Goal: Task Accomplishment & Management: Use online tool/utility

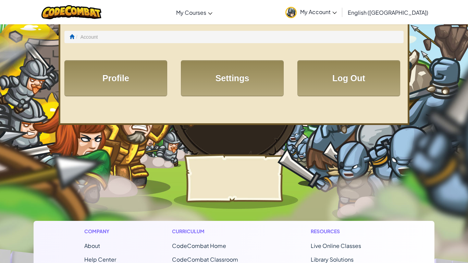
click at [90, 68] on link "Profile" at bounding box center [115, 78] width 103 height 36
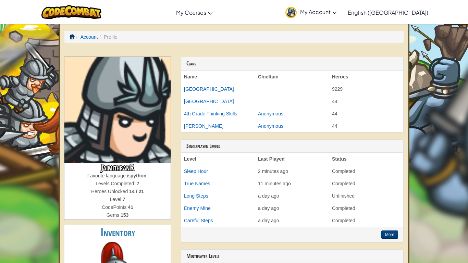
click at [71, 37] on span at bounding box center [72, 36] width 5 height 5
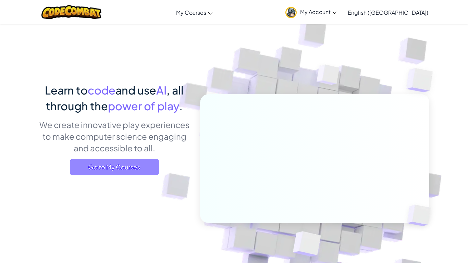
click at [111, 170] on span "Go to My Courses" at bounding box center [114, 167] width 89 height 16
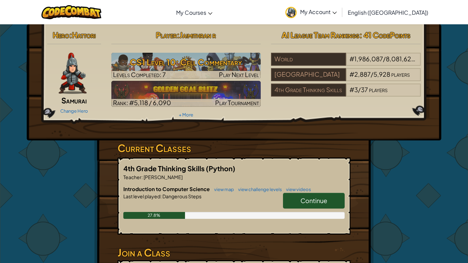
click at [328, 198] on link "Continue" at bounding box center [314, 201] width 62 height 16
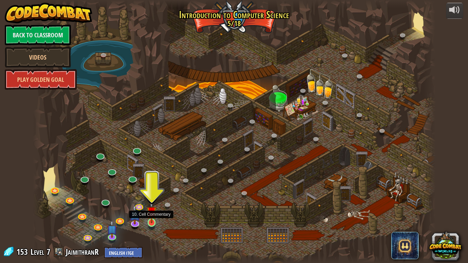
click at [151, 220] on img at bounding box center [152, 211] width 10 height 23
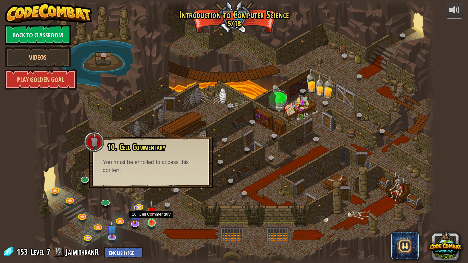
click at [151, 220] on img at bounding box center [152, 211] width 10 height 23
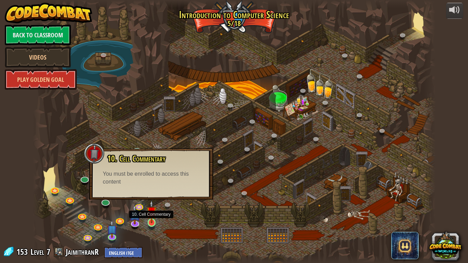
click at [151, 220] on img at bounding box center [152, 211] width 10 height 23
click at [132, 218] on img at bounding box center [134, 210] width 11 height 26
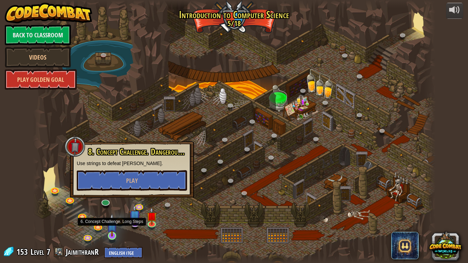
click at [114, 225] on img at bounding box center [112, 224] width 10 height 23
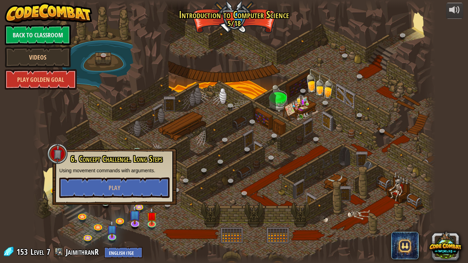
click at [169, 237] on div at bounding box center [234, 131] width 403 height 263
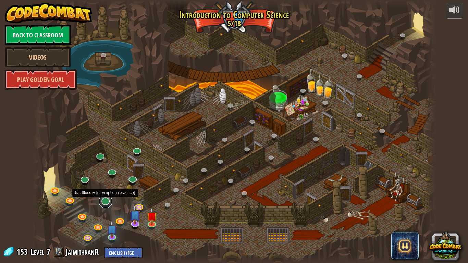
click at [108, 206] on link at bounding box center [106, 202] width 14 height 14
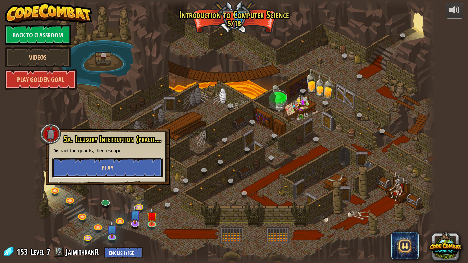
click at [97, 162] on button "Play" at bounding box center [107, 168] width 110 height 21
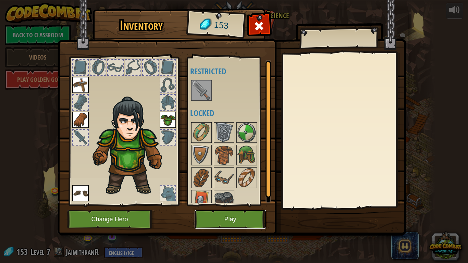
click at [228, 224] on button "Play" at bounding box center [231, 219] width 72 height 19
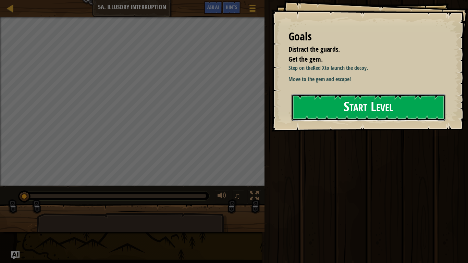
click at [443, 106] on button "Start Level" at bounding box center [369, 107] width 154 height 27
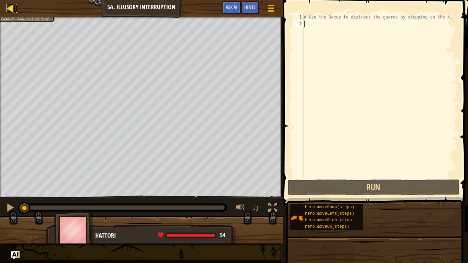
click at [14, 8] on div at bounding box center [10, 8] width 9 height 9
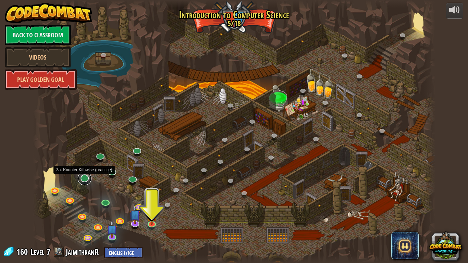
click at [82, 179] on link at bounding box center [85, 179] width 14 height 14
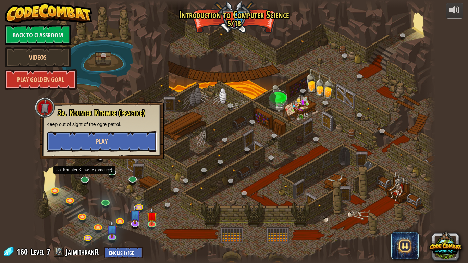
click at [97, 142] on span "Play" at bounding box center [102, 141] width 12 height 9
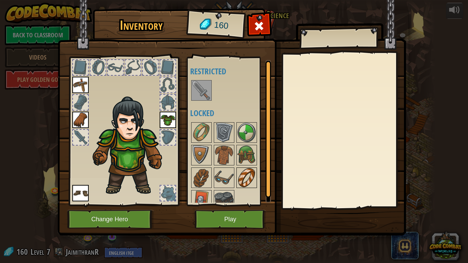
scroll to position [9, 0]
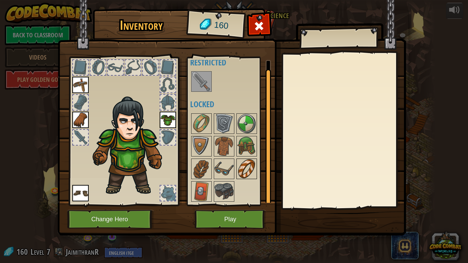
click at [226, 170] on div "Available Equip Equip Equip Equip (double-click to equip) Restricted Locked" at bounding box center [230, 131] width 81 height 143
click at [222, 170] on img at bounding box center [224, 168] width 19 height 19
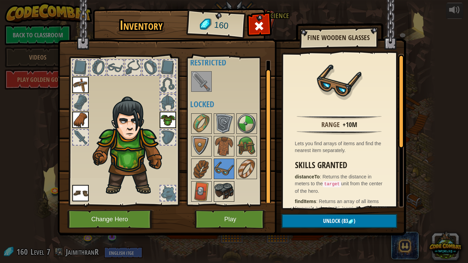
click at [223, 185] on img at bounding box center [224, 191] width 19 height 19
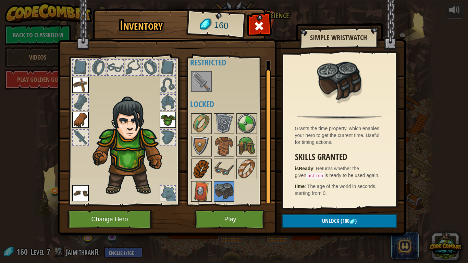
click at [196, 167] on img at bounding box center [201, 168] width 19 height 19
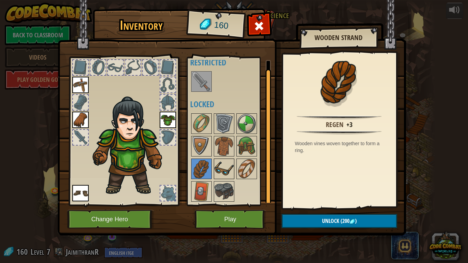
click at [221, 167] on img at bounding box center [224, 168] width 19 height 19
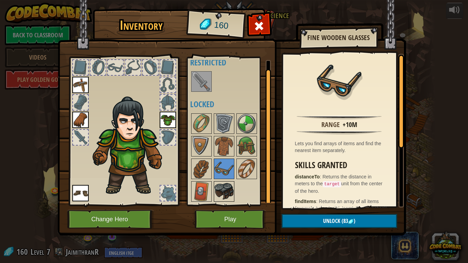
click at [228, 182] on img at bounding box center [224, 191] width 19 height 19
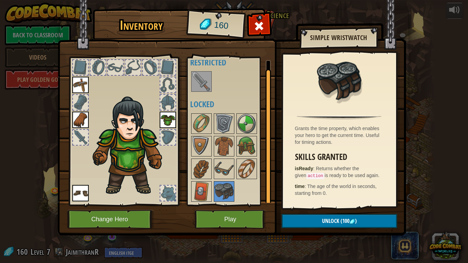
click at [213, 186] on div at bounding box center [230, 157] width 81 height 90
click at [203, 184] on img at bounding box center [201, 191] width 19 height 19
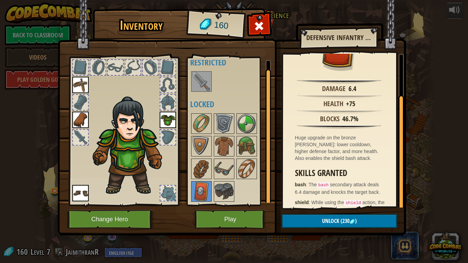
scroll to position [55, 0]
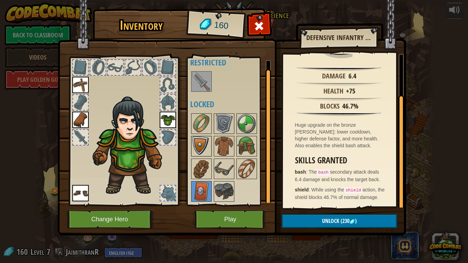
click at [200, 147] on img at bounding box center [201, 146] width 19 height 19
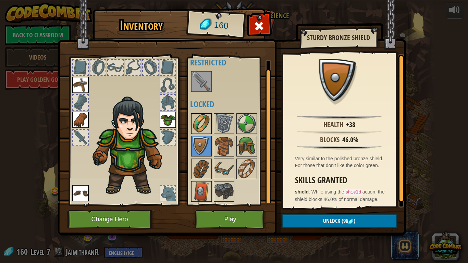
click at [204, 127] on img at bounding box center [201, 123] width 19 height 19
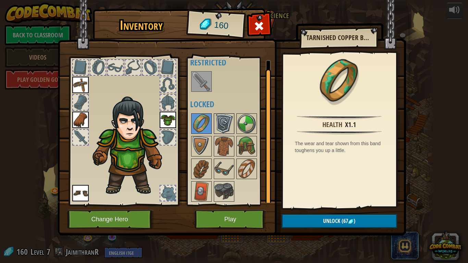
click at [214, 128] on div at bounding box center [224, 123] width 21 height 21
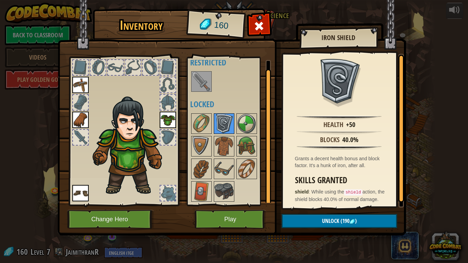
click at [231, 132] on img at bounding box center [224, 123] width 19 height 19
click at [247, 124] on img at bounding box center [246, 123] width 19 height 19
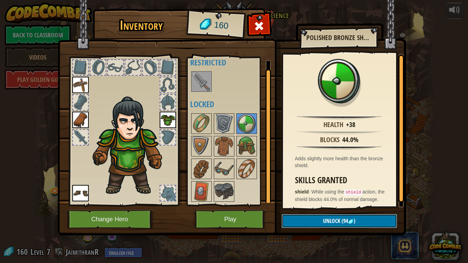
click at [337, 217] on span "Unlock" at bounding box center [331, 221] width 17 height 8
click at [337, 217] on button "Confirm" at bounding box center [339, 221] width 115 height 14
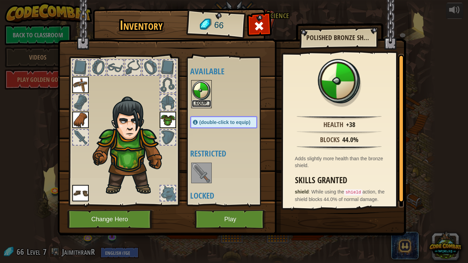
click at [204, 103] on button "Equip" at bounding box center [201, 103] width 19 height 7
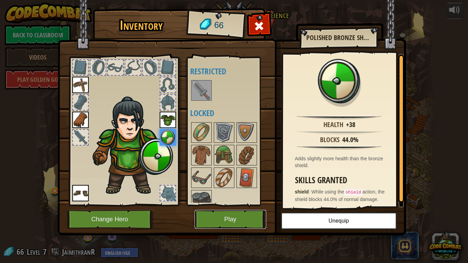
click at [228, 221] on button "Play" at bounding box center [231, 219] width 72 height 19
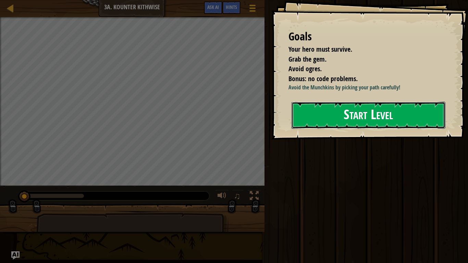
click at [375, 116] on button "Start Level" at bounding box center [369, 115] width 154 height 27
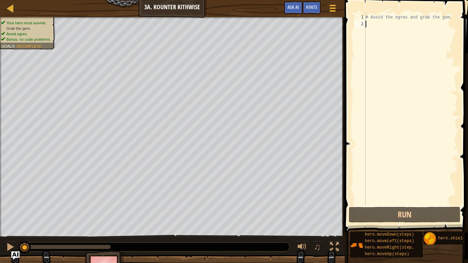
type textarea "h"
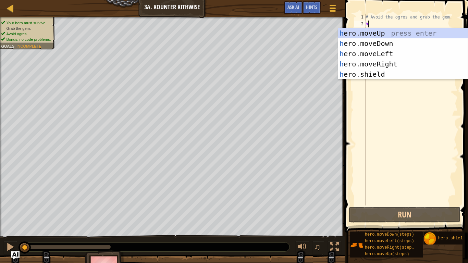
scroll to position [3, 0]
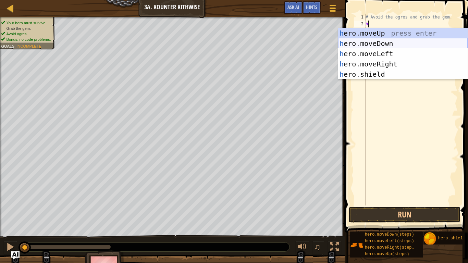
click at [368, 44] on div "h ero.moveUp press enter h ero.moveDown press enter h ero.moveLeft press enter …" at bounding box center [403, 64] width 130 height 72
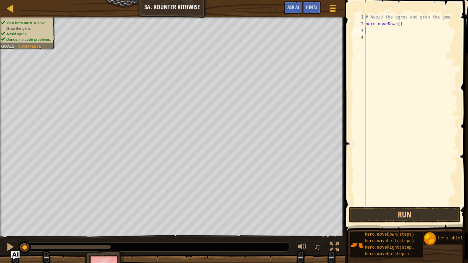
type textarea "h"
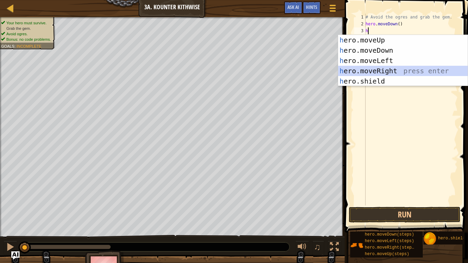
click at [386, 69] on div "h ero.moveUp press enter h ero.moveDown press enter h ero.moveLeft press enter …" at bounding box center [403, 71] width 130 height 72
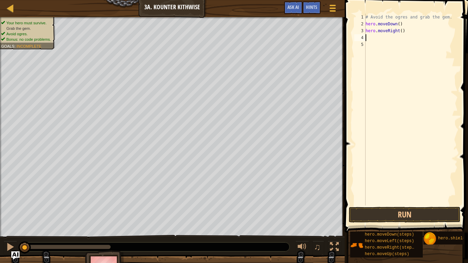
type textarea "h"
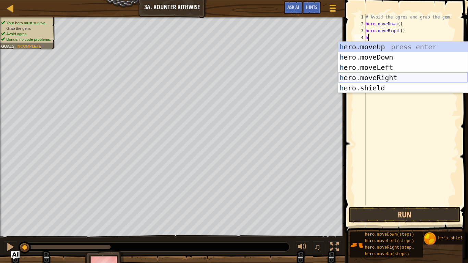
click at [391, 80] on div "h ero.moveUp press enter h ero.moveDown press enter h ero.moveLeft press enter …" at bounding box center [403, 78] width 130 height 72
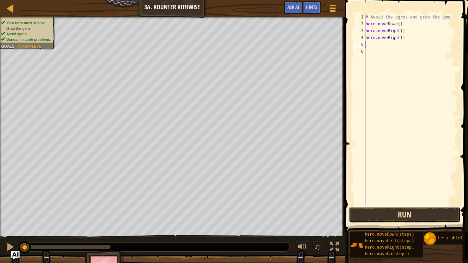
click at [414, 219] on button "Run" at bounding box center [405, 215] width 112 height 16
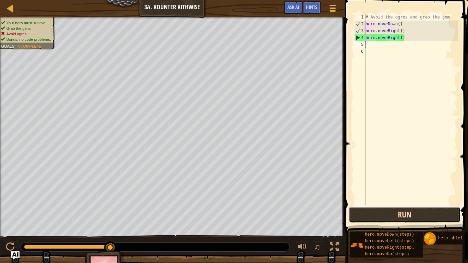
click at [431, 221] on button "Run" at bounding box center [405, 215] width 112 height 16
click at [426, 216] on button "Run" at bounding box center [405, 215] width 112 height 16
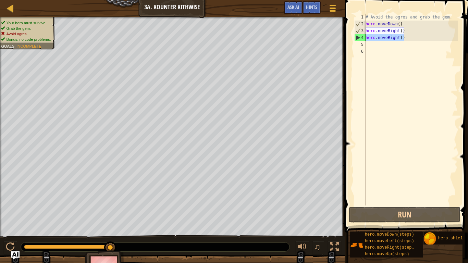
drag, startPoint x: 424, startPoint y: 35, endPoint x: 356, endPoint y: 40, distance: 68.0
click at [356, 40] on div "1 2 3 4 5 6 # Avoid the ogres and grab the gem. hero . moveDown ( ) hero . move…" at bounding box center [405, 110] width 105 height 192
type textarea "hero.moveRight()"
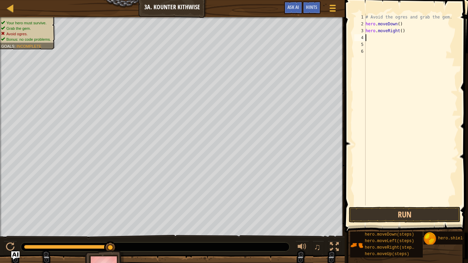
type textarea "h"
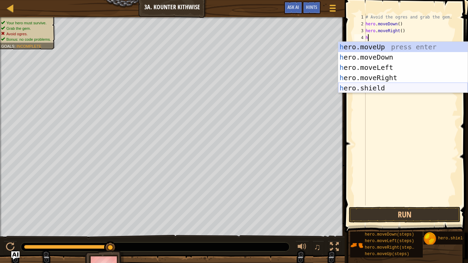
click at [367, 89] on div "h ero.moveUp press enter h ero.moveDown press enter h ero.moveLeft press enter …" at bounding box center [403, 78] width 130 height 72
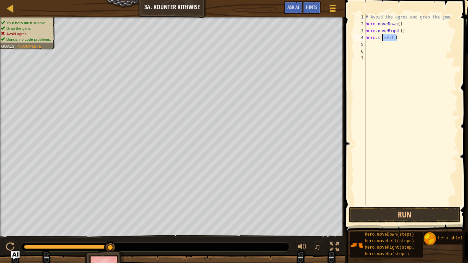
drag, startPoint x: 404, startPoint y: 35, endPoint x: 383, endPoint y: 38, distance: 21.4
click at [383, 38] on div "# Avoid the ogres and grab the gem. hero . moveDown ( ) hero . moveRight ( ) he…" at bounding box center [411, 117] width 94 height 206
type textarea "hero.shield()"
click at [394, 45] on div "# Avoid the ogres and grab the gem. hero . moveDown ( ) hero . moveRight ( ) he…" at bounding box center [411, 117] width 94 height 206
click at [395, 37] on div "# Avoid the ogres and grab the gem. hero . moveDown ( ) hero . moveRight ( ) he…" at bounding box center [411, 117] width 94 height 206
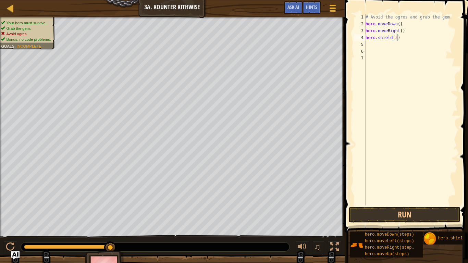
scroll to position [3, 4]
type textarea "hero.shield(3)"
click at [423, 217] on button "Run" at bounding box center [405, 215] width 112 height 16
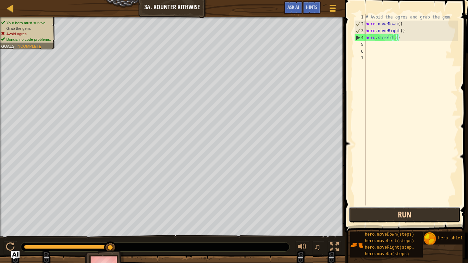
click at [420, 212] on button "Run" at bounding box center [405, 215] width 112 height 16
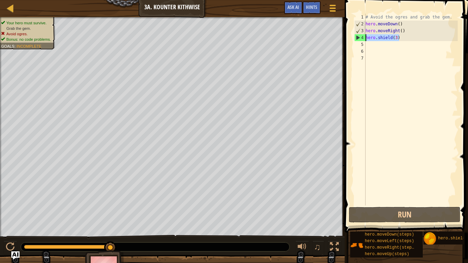
drag, startPoint x: 400, startPoint y: 39, endPoint x: 355, endPoint y: 38, distance: 45.2
click at [355, 38] on div "hero.shield(3) 1 2 3 4 5 6 7 # Avoid the ogres and grab the gem. hero . moveDow…" at bounding box center [405, 110] width 105 height 192
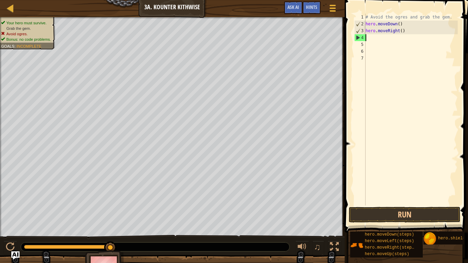
scroll to position [3, 0]
drag, startPoint x: 413, startPoint y: 22, endPoint x: 404, endPoint y: 32, distance: 13.6
click at [404, 32] on div "# Avoid the ogres and grab the gem. hero . moveDown ( ) hero . moveRight ( )" at bounding box center [411, 117] width 94 height 206
click at [404, 32] on div "# Avoid the ogres and grab the gem. hero . moveDown ( ) hero . moveRight ( )" at bounding box center [411, 110] width 94 height 192
drag, startPoint x: 404, startPoint y: 32, endPoint x: 372, endPoint y: 32, distance: 31.9
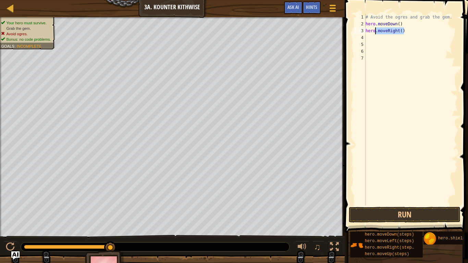
click at [372, 32] on div "# Avoid the ogres and grab the gem. hero . moveDown ( ) hero . moveRight ( )" at bounding box center [411, 117] width 94 height 206
click at [369, 33] on div "# Avoid the ogres and grab the gem. hero . moveDown ( ) hero . moveRight ( )" at bounding box center [411, 117] width 94 height 206
click at [410, 33] on div "# Avoid the ogres and grab the gem. hero . moveDown ( ) ero . moveRight ( )" at bounding box center [411, 117] width 94 height 206
type textarea "e"
type textarea "h"
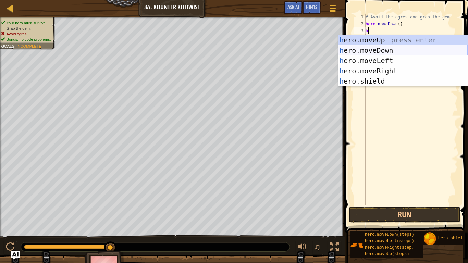
click at [411, 48] on div "h ero.moveUp press enter h ero.moveDown press enter h ero.moveLeft press enter …" at bounding box center [403, 71] width 130 height 72
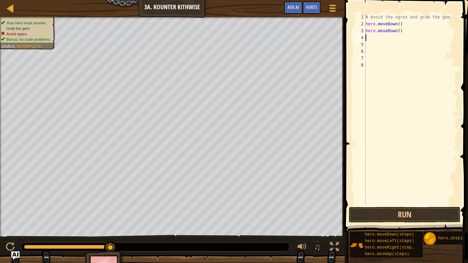
type textarea "h"
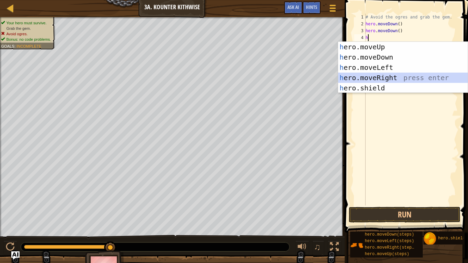
click at [416, 76] on div "h ero.moveUp press enter h ero.moveDown press enter h ero.moveLeft press enter …" at bounding box center [403, 78] width 130 height 72
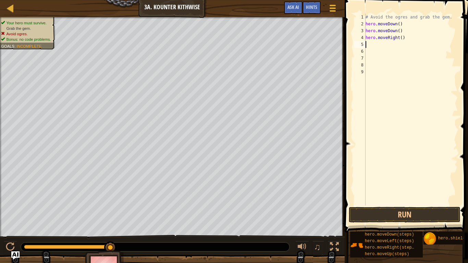
type textarea "h"
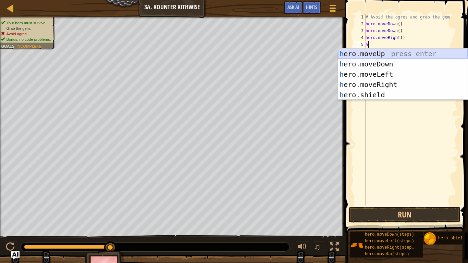
click at [409, 57] on div "h ero.moveUp press enter h ero.moveDown press enter h ero.moveLeft press enter …" at bounding box center [403, 85] width 130 height 72
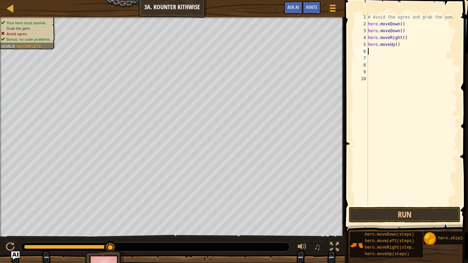
type textarea "h"
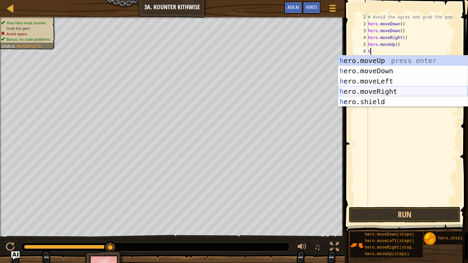
click at [407, 90] on div "h ero.moveUp press enter h ero.moveDown press enter h ero.moveLeft press enter …" at bounding box center [403, 92] width 130 height 72
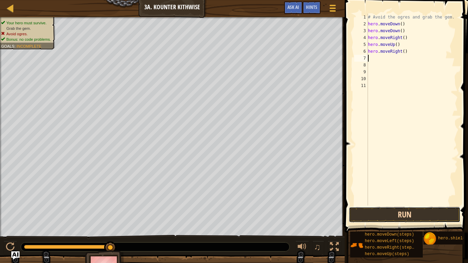
click at [405, 211] on button "Run" at bounding box center [405, 215] width 112 height 16
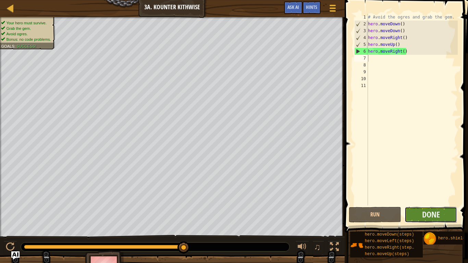
click at [407, 213] on button "Done" at bounding box center [431, 215] width 52 height 16
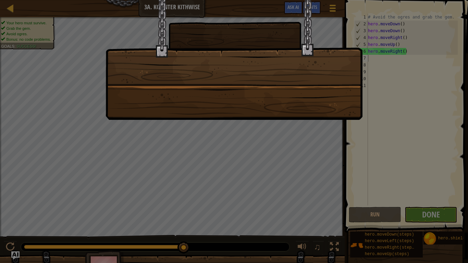
drag, startPoint x: 407, startPoint y: 213, endPoint x: 415, endPoint y: 211, distance: 8.3
click at [415, 211] on div at bounding box center [234, 131] width 468 height 263
click at [429, 210] on div at bounding box center [234, 131] width 468 height 263
click at [431, 220] on div at bounding box center [234, 131] width 468 height 263
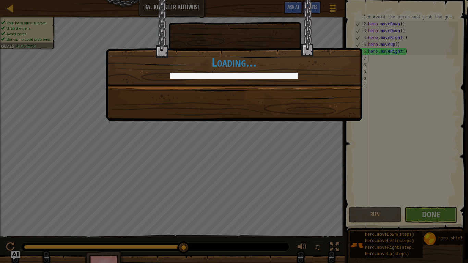
click at [429, 234] on div "Clean code: no code errors or warnings. +0 +0 Just try spelling counter clockwi…" at bounding box center [234, 131] width 468 height 263
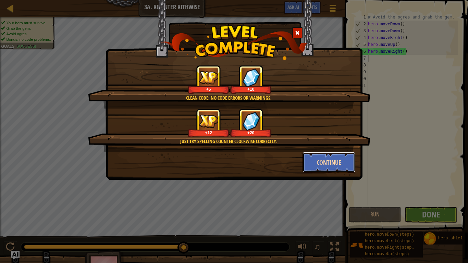
click at [321, 160] on button "Continue" at bounding box center [329, 162] width 53 height 21
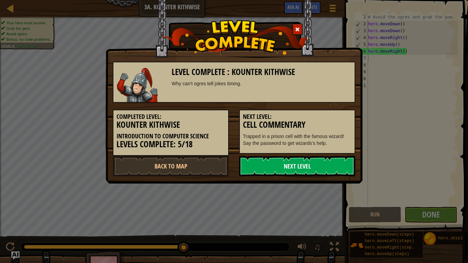
click at [312, 166] on link "Next Level" at bounding box center [297, 166] width 116 height 21
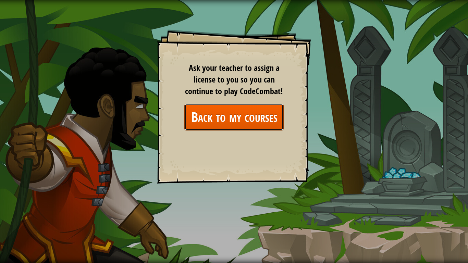
click at [272, 117] on link "Back to my courses" at bounding box center [233, 117] width 99 height 26
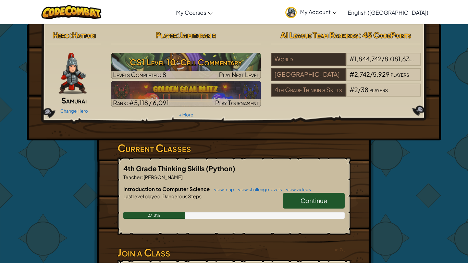
drag, startPoint x: 307, startPoint y: 198, endPoint x: 352, endPoint y: 214, distance: 47.7
click at [352, 214] on div "Hero : Hattori Samurai Change Hero Player : [PERSON_NAME] r CS1 Level 10: Cell …" at bounding box center [234, 179] width 280 height 310
click at [341, 203] on link "Continue" at bounding box center [314, 201] width 62 height 16
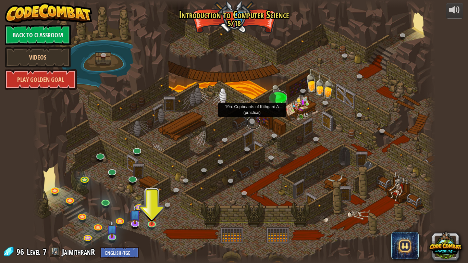
click at [251, 127] on link at bounding box center [254, 123] width 14 height 14
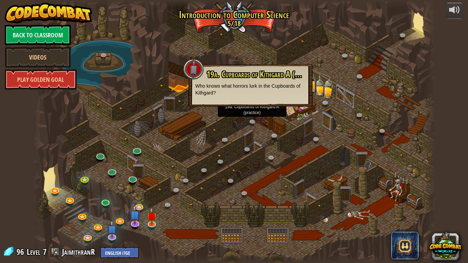
click at [221, 185] on div at bounding box center [234, 131] width 403 height 263
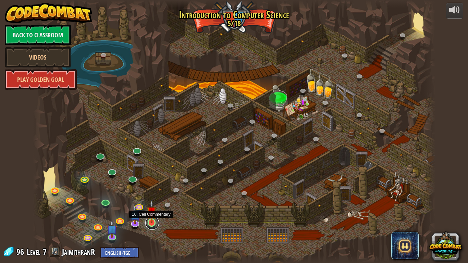
click at [154, 224] on link at bounding box center [152, 223] width 14 height 14
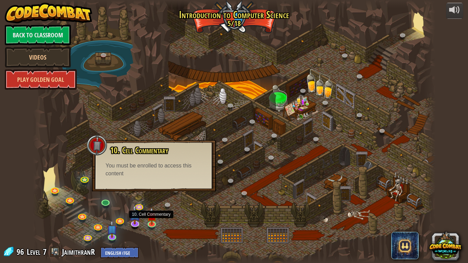
click at [170, 227] on div at bounding box center [234, 131] width 403 height 263
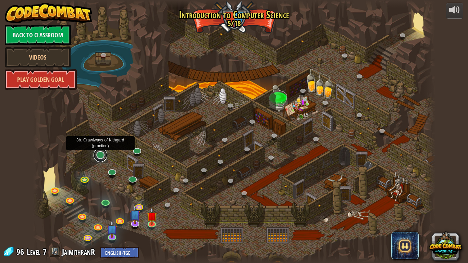
click at [102, 156] on link at bounding box center [101, 155] width 14 height 14
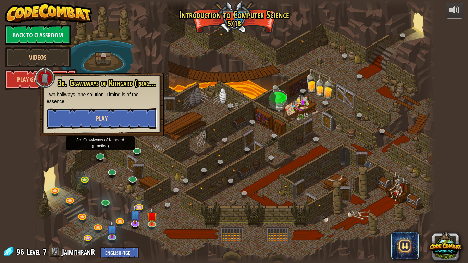
click at [122, 119] on button "Play" at bounding box center [102, 118] width 110 height 21
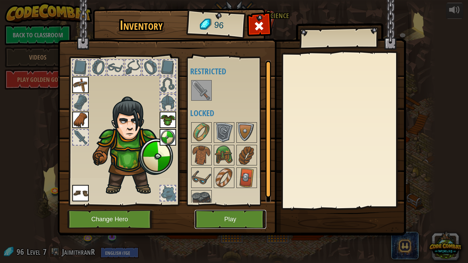
drag, startPoint x: 226, startPoint y: 218, endPoint x: 289, endPoint y: 66, distance: 164.3
click at [289, 66] on div "Inventory 96 Available Equip Equip Equip Equip Equip (double-click to equip) Re…" at bounding box center [234, 123] width 349 height 226
click at [274, 35] on img at bounding box center [232, 111] width 349 height 249
click at [262, 31] on span at bounding box center [259, 26] width 11 height 11
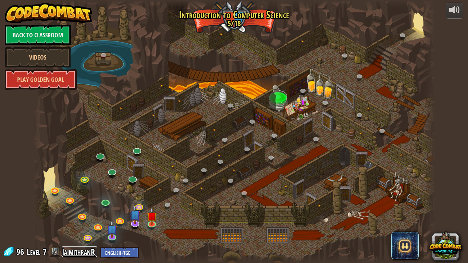
click at [65, 250] on link "JaimithranR" at bounding box center [79, 251] width 35 height 11
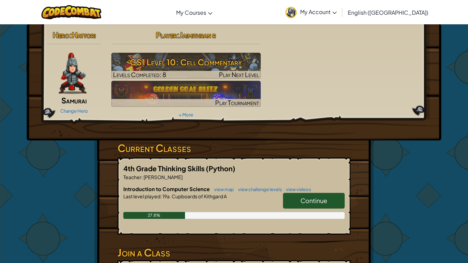
click at [376, 124] on div "Hero : Hattori Samurai Change Hero Player : [PERSON_NAME] r CS1 Level 10: Cell …" at bounding box center [234, 82] width 415 height 116
click at [87, 110] on link "Change Hero" at bounding box center [74, 110] width 28 height 5
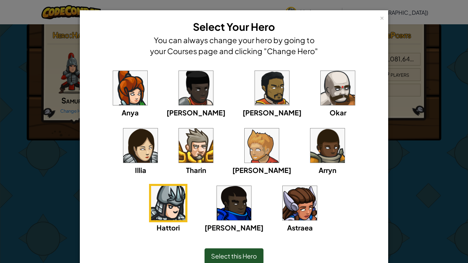
click at [283, 198] on img at bounding box center [300, 203] width 34 height 34
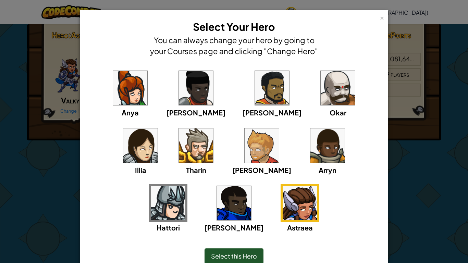
click at [321, 92] on img at bounding box center [338, 88] width 34 height 34
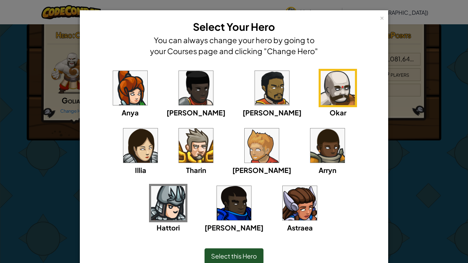
click at [235, 250] on div "Select this Hero" at bounding box center [234, 256] width 59 height 16
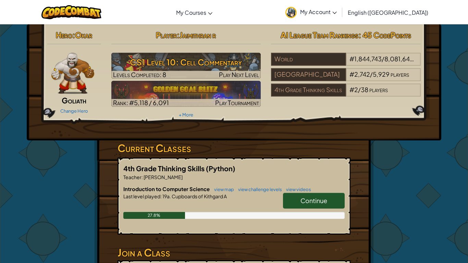
click at [347, 172] on div "4th Grade Thinking Skills (Python) Teacher : [PERSON_NAME] Introduction to Comp…" at bounding box center [234, 196] width 233 height 77
click at [335, 199] on link "Continue" at bounding box center [314, 201] width 62 height 16
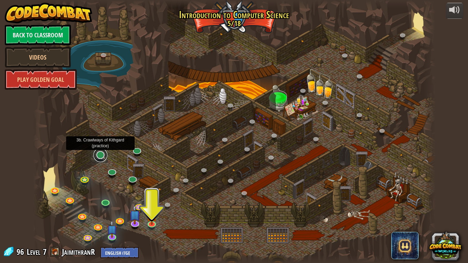
click at [100, 157] on link at bounding box center [101, 155] width 14 height 14
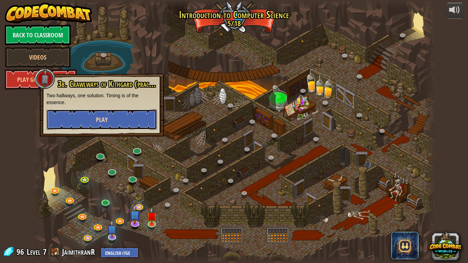
click at [91, 123] on button "Play" at bounding box center [102, 119] width 110 height 21
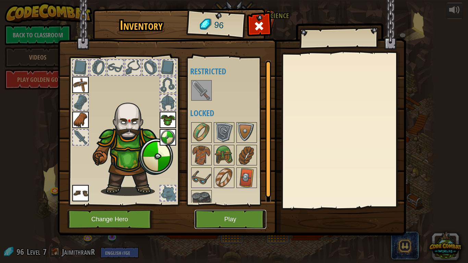
click at [221, 221] on button "Play" at bounding box center [231, 219] width 72 height 19
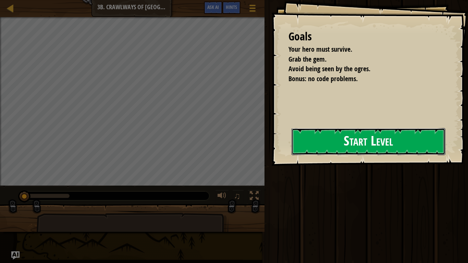
click at [362, 134] on button "Start Level" at bounding box center [369, 141] width 154 height 27
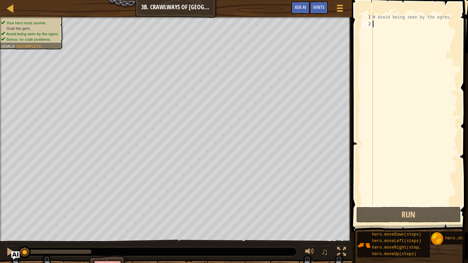
type textarea "h"
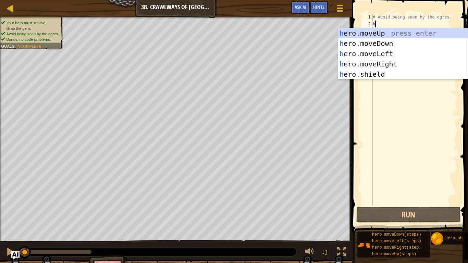
scroll to position [3, 0]
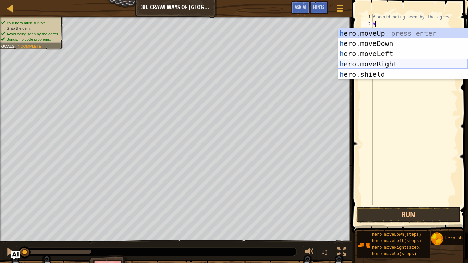
click at [389, 63] on div "h ero.moveUp press enter h ero.moveDown press enter h ero.moveLeft press enter …" at bounding box center [403, 64] width 130 height 72
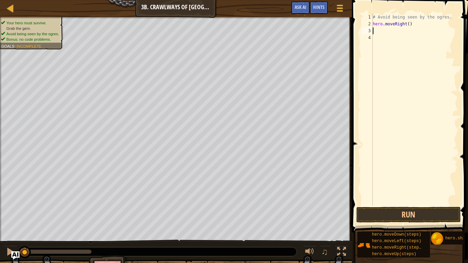
type textarea "h"
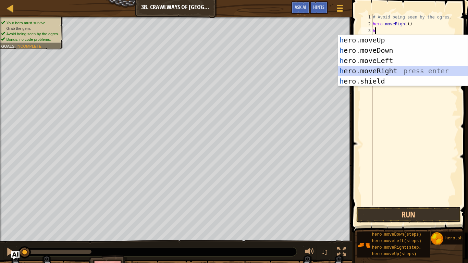
click at [391, 69] on div "h ero.moveUp press enter h ero.moveDown press enter h ero.moveLeft press enter …" at bounding box center [403, 71] width 130 height 72
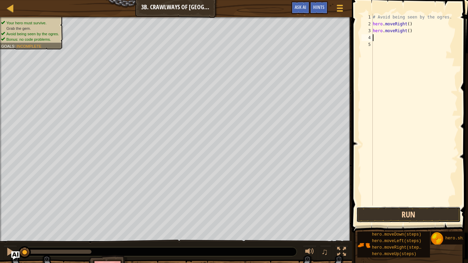
click at [412, 208] on button "Run" at bounding box center [408, 215] width 105 height 16
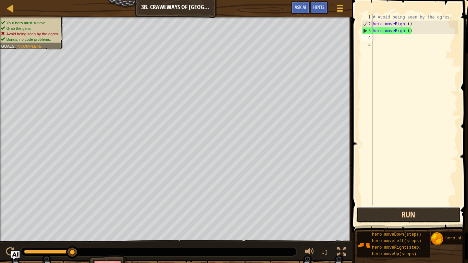
click at [427, 212] on button "Run" at bounding box center [408, 215] width 105 height 16
click at [420, 208] on button "Run" at bounding box center [408, 215] width 105 height 16
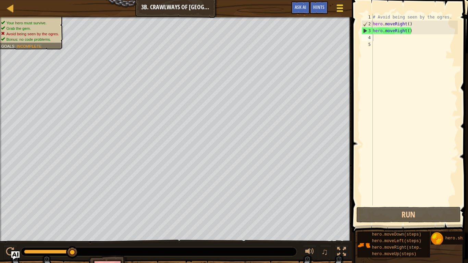
click at [335, 7] on div at bounding box center [339, 8] width 9 height 10
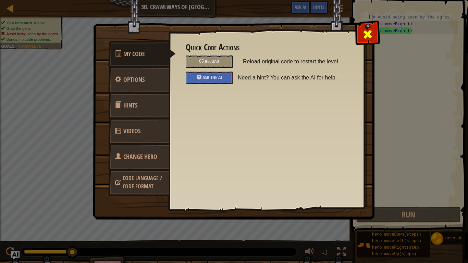
click at [367, 43] on div at bounding box center [368, 33] width 22 height 22
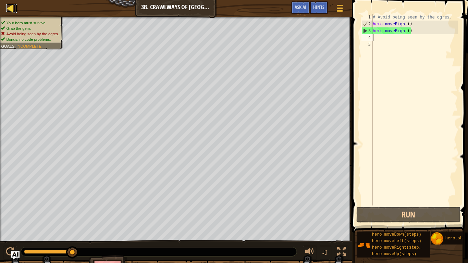
click at [7, 4] on div at bounding box center [10, 8] width 9 height 9
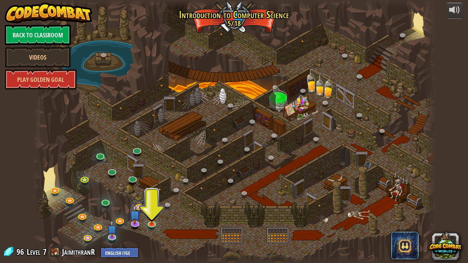
click at [61, 248] on div "96 Level 7 JaimithranR English ([GEOGRAPHIC_DATA]) English ([GEOGRAPHIC_DATA]) …" at bounding box center [71, 252] width 136 height 12
click at [59, 252] on span at bounding box center [55, 252] width 10 height 10
click at [70, 254] on link "JaimithranR" at bounding box center [79, 251] width 35 height 11
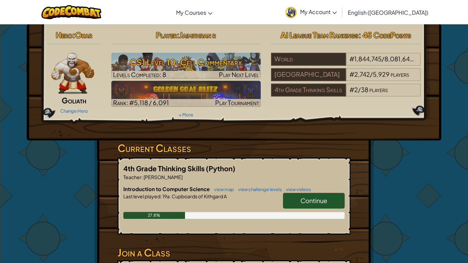
click at [292, 186] on h6 "Introduction to Computer Science view map view challenge levels view videos" at bounding box center [233, 189] width 221 height 8
click at [59, 112] on div "Change Hero" at bounding box center [74, 110] width 54 height 11
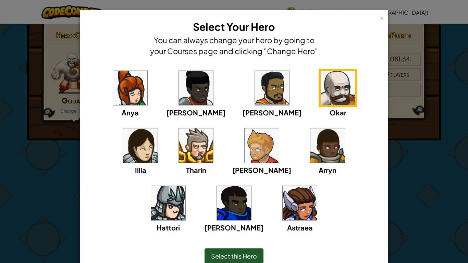
click at [310, 142] on img at bounding box center [327, 146] width 34 height 34
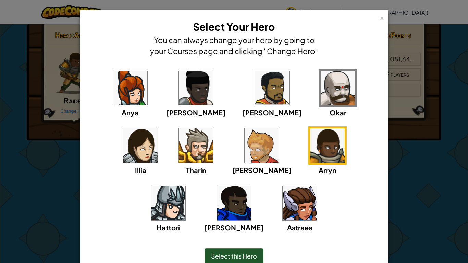
click at [185, 186] on img at bounding box center [168, 203] width 34 height 34
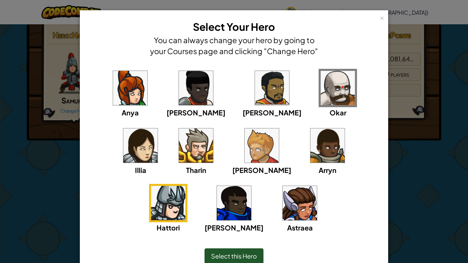
click at [254, 260] on div "Select this Hero" at bounding box center [234, 256] width 59 height 16
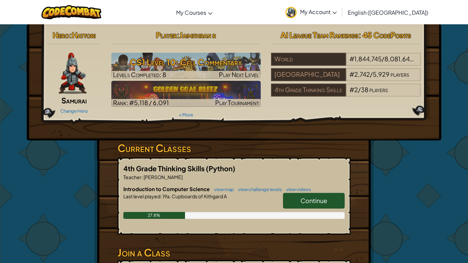
click at [311, 195] on link "Continue" at bounding box center [314, 201] width 62 height 16
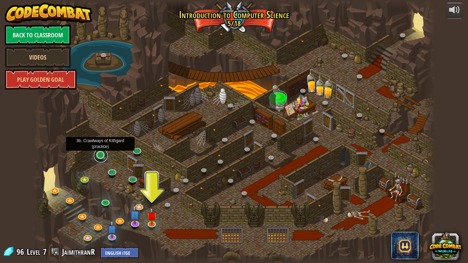
click at [102, 155] on link at bounding box center [101, 156] width 14 height 14
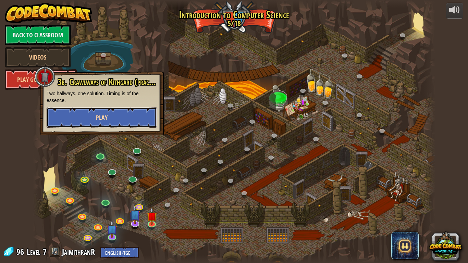
click at [99, 112] on button "Play" at bounding box center [102, 117] width 110 height 21
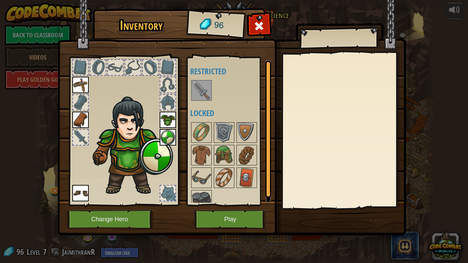
click at [239, 209] on img at bounding box center [232, 111] width 349 height 249
click at [232, 222] on button "Play" at bounding box center [231, 219] width 72 height 19
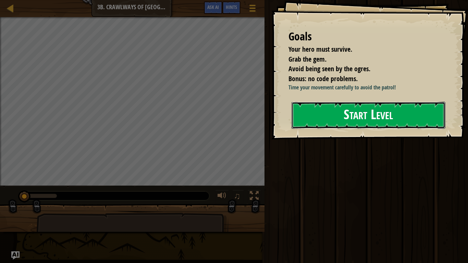
click at [355, 129] on button "Start Level" at bounding box center [369, 115] width 154 height 27
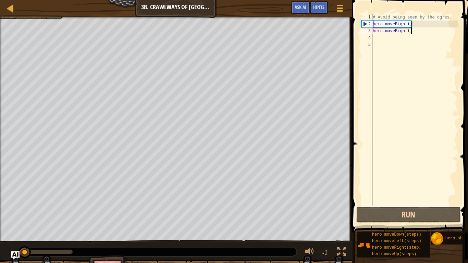
click at [419, 33] on div "# Avoid being seen by the ogres. hero . moveRight ( ) hero . moveRight ( )" at bounding box center [414, 117] width 86 height 206
type textarea "hero.moveRight()"
click at [420, 41] on div "# Avoid being seen by the ogres. hero . moveRight ( ) hero . moveRight ( )" at bounding box center [414, 117] width 86 height 206
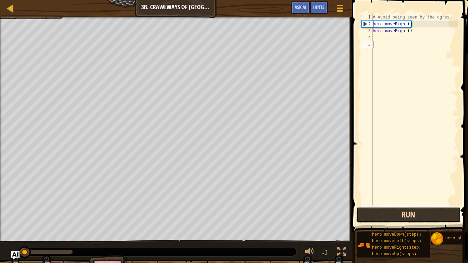
click at [412, 214] on button "Run" at bounding box center [408, 215] width 105 height 16
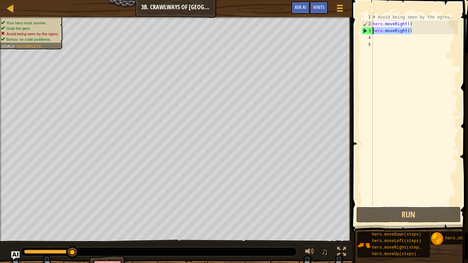
click at [322, 33] on div "Map Introduction to Computer Science 3b. Crawlways of Kithgard Game Menu Done H…" at bounding box center [234, 131] width 468 height 263
type textarea "hero.moveRight()"
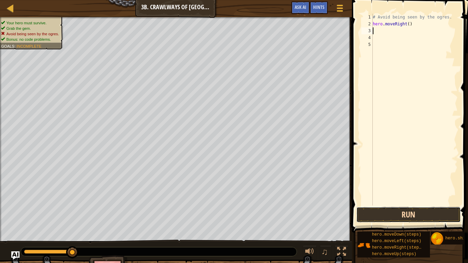
click at [395, 208] on button "Run" at bounding box center [408, 215] width 105 height 16
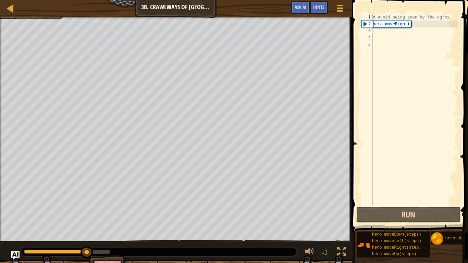
drag, startPoint x: 443, startPoint y: 238, endPoint x: 441, endPoint y: 255, distance: 16.8
click at [441, 255] on div "hero.moveDown(steps) hero.moveLeft(steps) hero.moveRight(steps) hero.moveUp(ste…" at bounding box center [410, 244] width 106 height 27
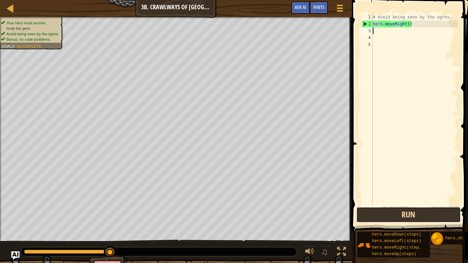
click at [402, 211] on button "Run" at bounding box center [408, 215] width 105 height 16
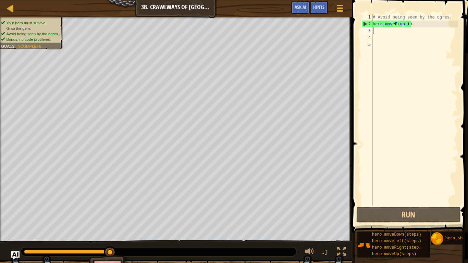
type textarea "h"
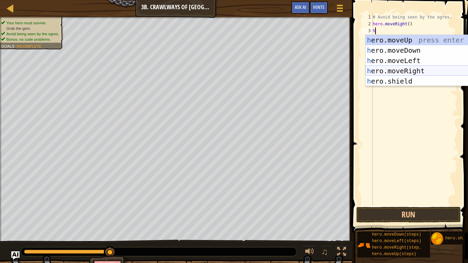
click at [417, 75] on div "h ero.moveUp press enter h ero.moveDown press enter h ero.moveLeft press enter …" at bounding box center [431, 71] width 130 height 72
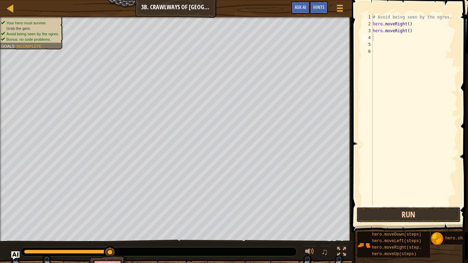
click at [415, 217] on button "Run" at bounding box center [408, 215] width 105 height 16
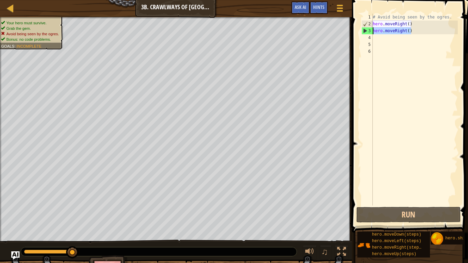
drag, startPoint x: 419, startPoint y: 32, endPoint x: 367, endPoint y: 33, distance: 52.1
click at [367, 33] on div "1 2 3 4 5 6 # Avoid being seen by the ogres. hero . moveRight ( ) hero . moveRi…" at bounding box center [409, 110] width 98 height 192
type textarea "hero.moveRight()"
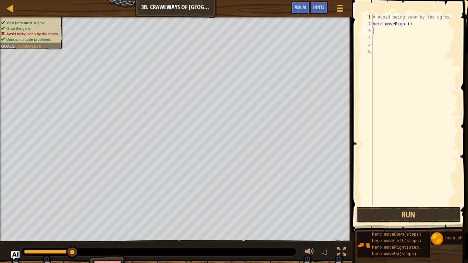
click at [408, 202] on div "# Avoid being seen by the ogres. hero . moveRight ( )" at bounding box center [414, 117] width 86 height 206
click at [413, 216] on button "Run" at bounding box center [408, 215] width 105 height 16
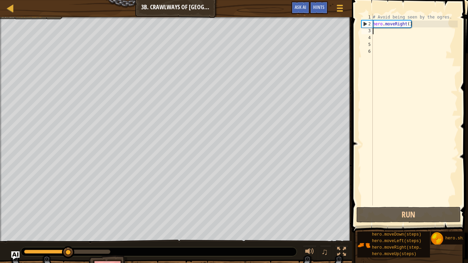
click at [385, 33] on div "# Avoid being seen by the ogres. hero . moveRight ( )" at bounding box center [414, 117] width 86 height 206
type textarea "h"
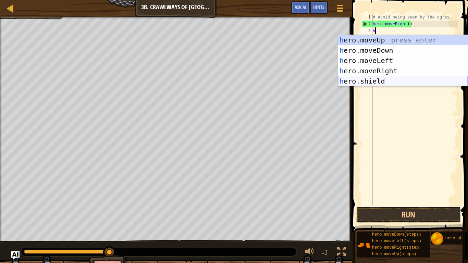
click at [382, 81] on div "h ero.moveUp press enter h ero.moveDown press enter h ero.moveLeft press enter …" at bounding box center [403, 71] width 130 height 72
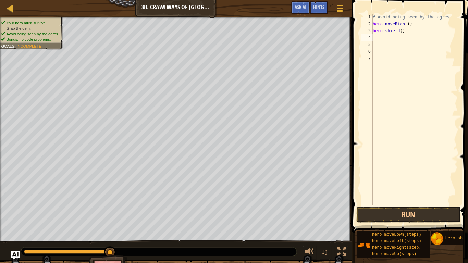
type textarea "h"
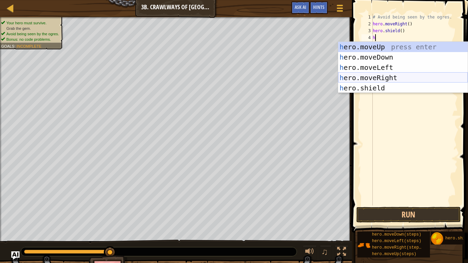
click at [399, 78] on div "h ero.moveUp press enter h ero.moveDown press enter h ero.moveLeft press enter …" at bounding box center [403, 78] width 130 height 72
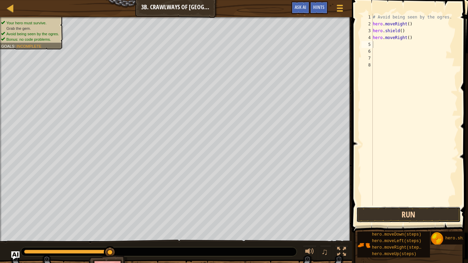
click at [420, 217] on button "Run" at bounding box center [408, 215] width 105 height 16
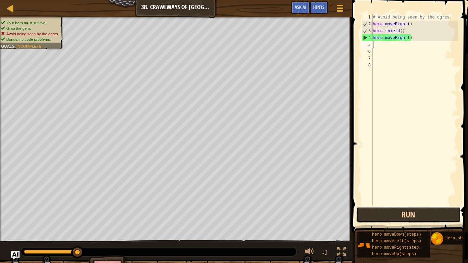
click at [420, 216] on button "Run" at bounding box center [408, 215] width 105 height 16
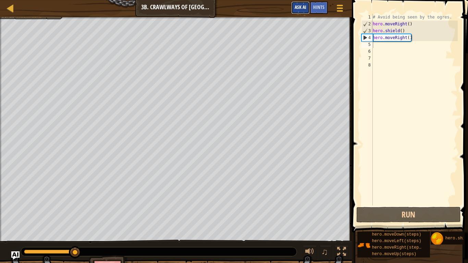
click at [300, 6] on span "Ask AI" at bounding box center [301, 7] width 12 height 7
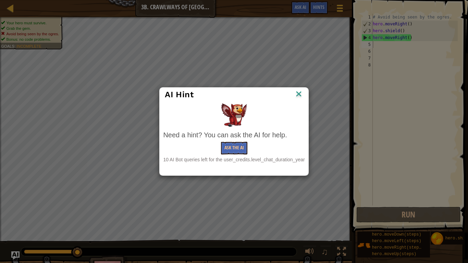
click at [239, 155] on div "Need a hint? You can ask the AI for help. Ask the AI 10 AI Bot queries left for…" at bounding box center [234, 146] width 142 height 33
click at [231, 145] on button "Ask the AI" at bounding box center [234, 148] width 26 height 13
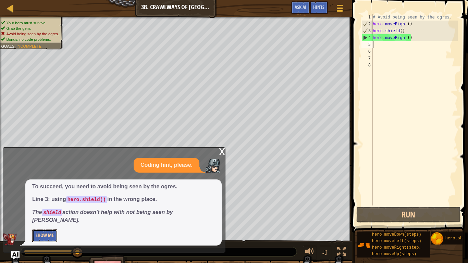
click at [55, 235] on button "Show Me" at bounding box center [44, 236] width 25 height 13
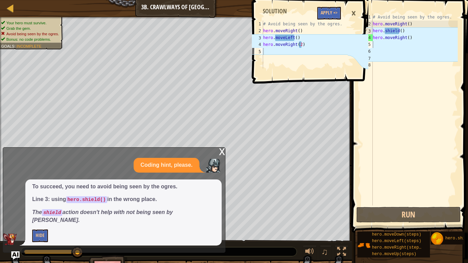
click at [350, 127] on div "1 2 3 4 5 # Avoid being seen by the ogres. hero . moveRight ( ) hero . moveLeft…" at bounding box center [310, 131] width 118 height 263
click at [340, 63] on div "# Avoid being seen by the ogres. hero . moveRight ( ) hero . moveLeft ( ) hero …" at bounding box center [305, 52] width 86 height 62
click at [340, 92] on div "1 2 3 4 5 # Avoid being seen by the ogres. hero . moveRight ( ) hero . moveLeft…" at bounding box center [310, 131] width 118 height 263
click at [329, 11] on button "Apply =>" at bounding box center [329, 13] width 24 height 13
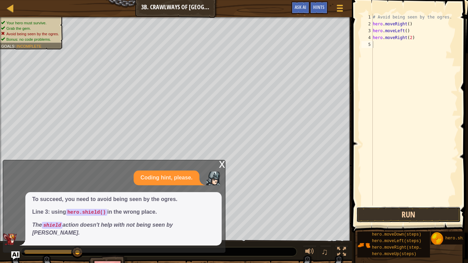
click at [420, 212] on button "Run" at bounding box center [408, 215] width 105 height 16
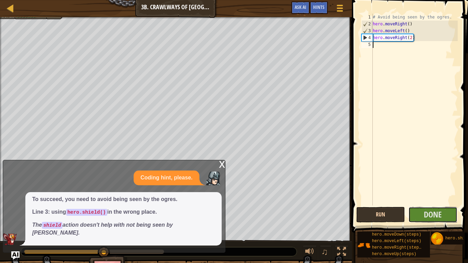
click at [420, 212] on button "Done" at bounding box center [432, 215] width 49 height 16
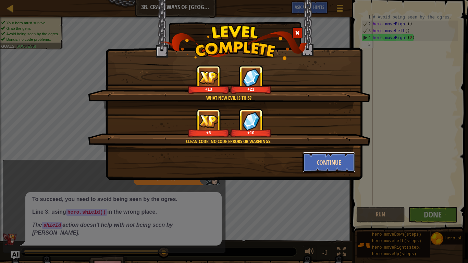
click at [325, 157] on button "Continue" at bounding box center [329, 162] width 53 height 21
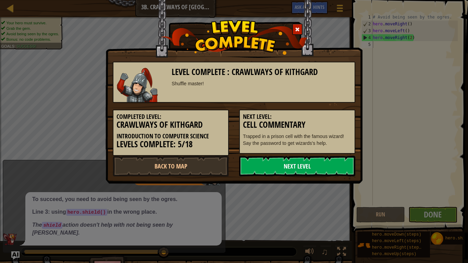
click at [327, 162] on link "Next Level" at bounding box center [297, 166] width 116 height 21
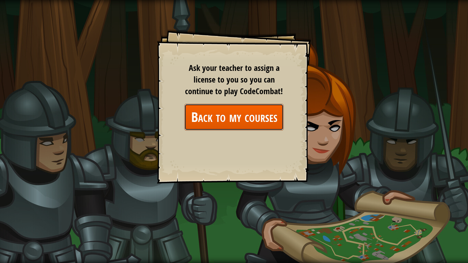
click at [230, 106] on link "Back to my courses" at bounding box center [233, 117] width 99 height 26
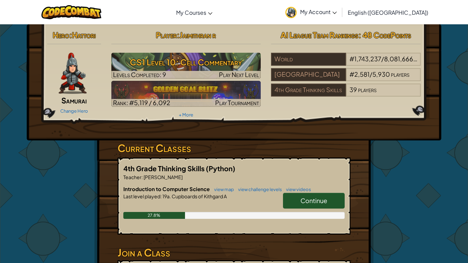
click at [319, 206] on link "Continue" at bounding box center [314, 201] width 62 height 16
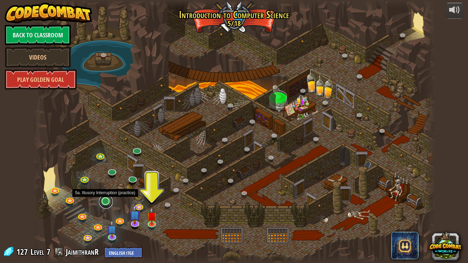
click at [106, 201] on link at bounding box center [106, 202] width 14 height 14
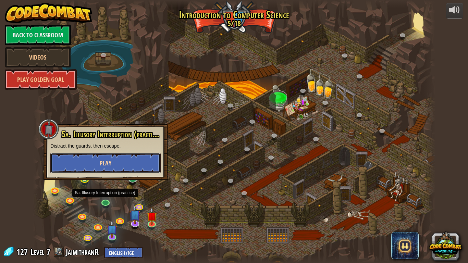
click at [107, 160] on span "Play" at bounding box center [106, 163] width 12 height 9
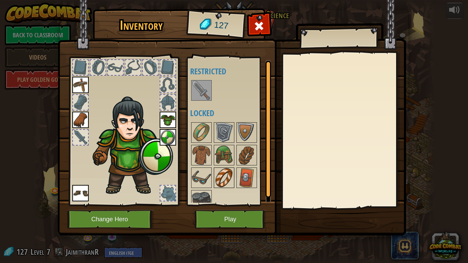
click at [219, 182] on img at bounding box center [224, 177] width 19 height 19
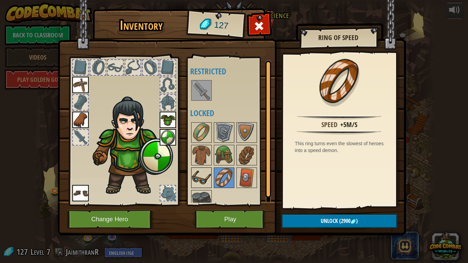
click at [201, 175] on img at bounding box center [201, 177] width 19 height 19
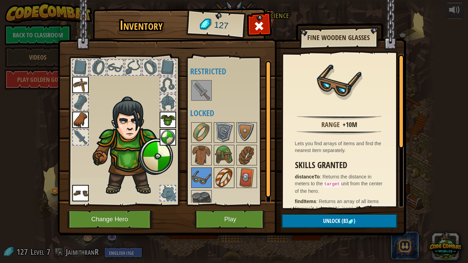
click at [222, 184] on img at bounding box center [224, 177] width 19 height 19
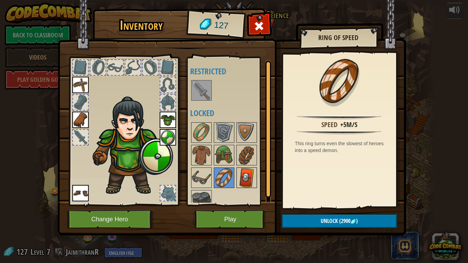
click at [244, 174] on img at bounding box center [246, 177] width 19 height 19
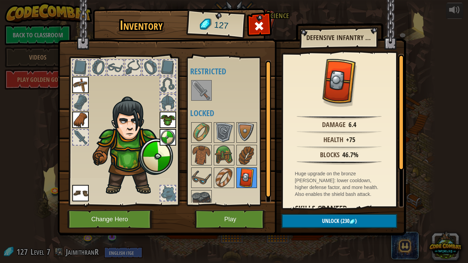
scroll to position [9, 0]
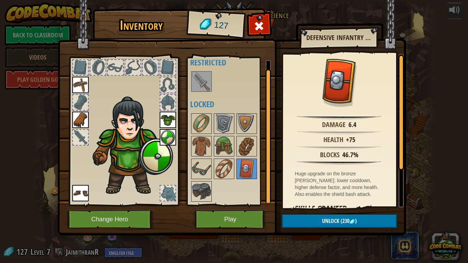
click at [211, 195] on div at bounding box center [230, 157] width 81 height 90
click at [201, 195] on img at bounding box center [201, 191] width 19 height 19
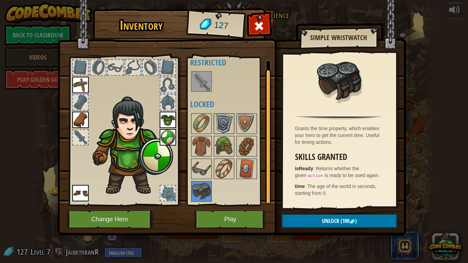
click at [227, 121] on img at bounding box center [224, 123] width 19 height 19
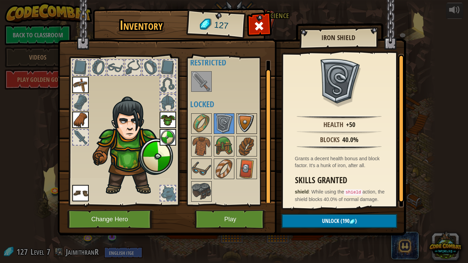
click at [255, 120] on img at bounding box center [246, 123] width 19 height 19
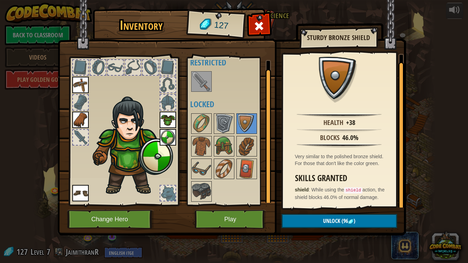
scroll to position [9, 0]
click at [169, 138] on img at bounding box center [168, 137] width 16 height 16
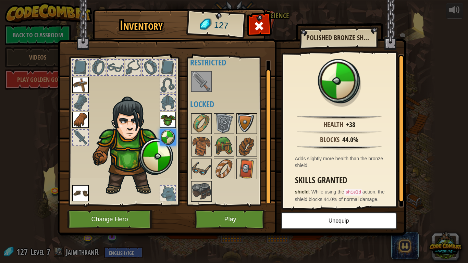
click at [249, 124] on img at bounding box center [246, 123] width 19 height 19
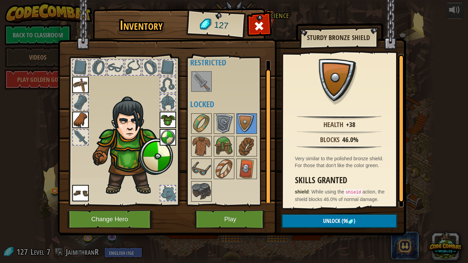
click at [163, 139] on img at bounding box center [168, 137] width 16 height 16
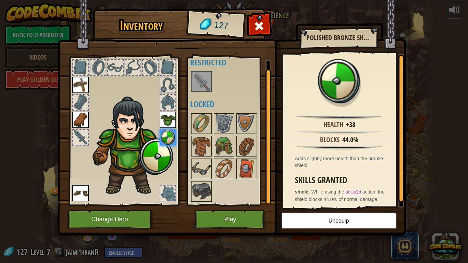
click at [257, 131] on div at bounding box center [230, 157] width 81 height 90
click at [250, 125] on img at bounding box center [246, 123] width 19 height 19
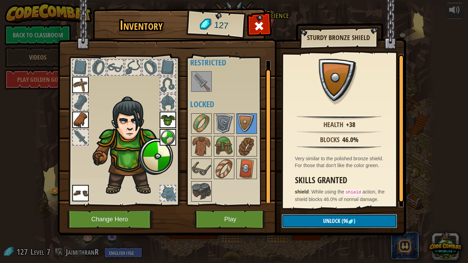
click at [318, 222] on button "Unlock (96 )" at bounding box center [339, 221] width 115 height 14
click at [329, 220] on button "Confirm" at bounding box center [339, 221] width 115 height 14
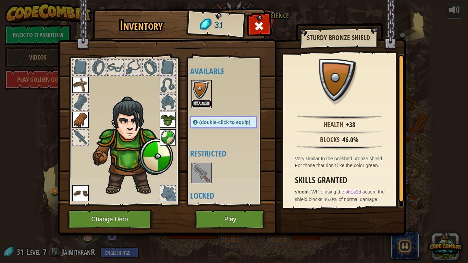
click at [206, 105] on button "Equip" at bounding box center [201, 103] width 19 height 7
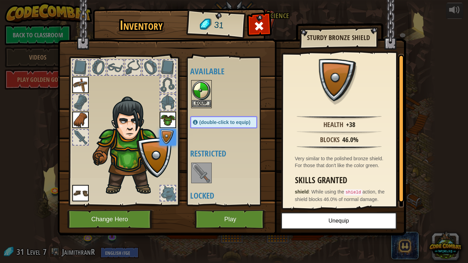
click at [201, 91] on img at bounding box center [201, 90] width 19 height 19
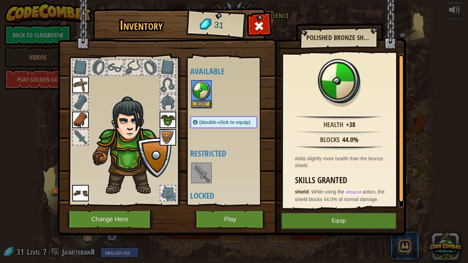
click at [434, 153] on div "Inventory 31 Available Equip Equip Equip Equip Equip Equip (double-click to equ…" at bounding box center [234, 131] width 468 height 263
click at [267, 26] on div at bounding box center [259, 28] width 22 height 22
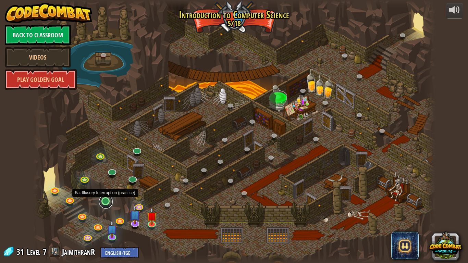
click at [103, 201] on link at bounding box center [106, 202] width 14 height 14
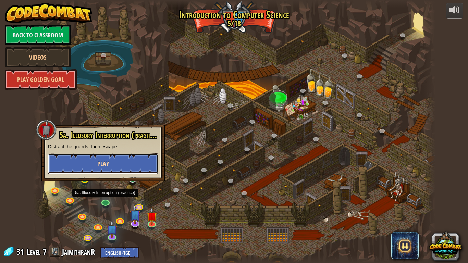
click at [134, 160] on button "Play" at bounding box center [103, 164] width 110 height 21
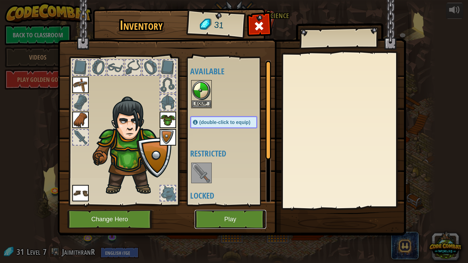
click at [223, 218] on button "Play" at bounding box center [231, 219] width 72 height 19
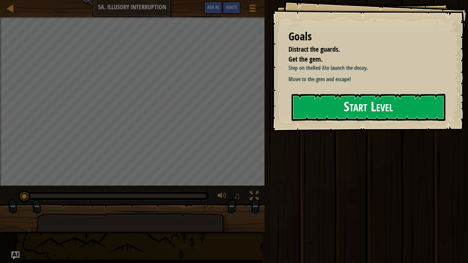
click at [350, 115] on button "Start Level" at bounding box center [369, 107] width 154 height 27
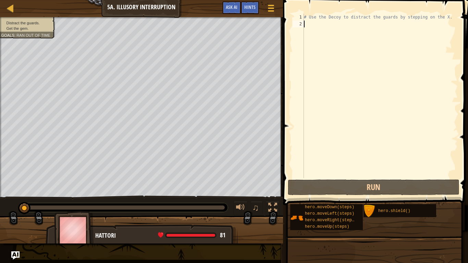
type textarea "h"
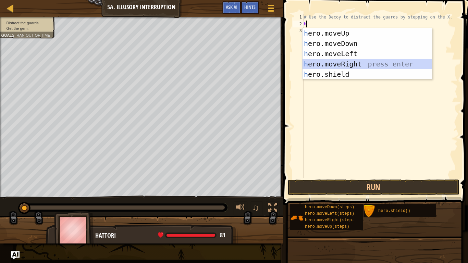
click at [333, 63] on div "h ero.moveUp press enter h ero.moveDown press enter h ero.moveLeft press enter …" at bounding box center [368, 64] width 130 height 72
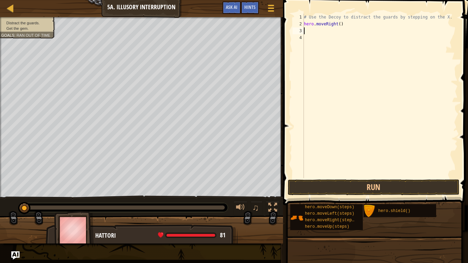
type textarea "h"
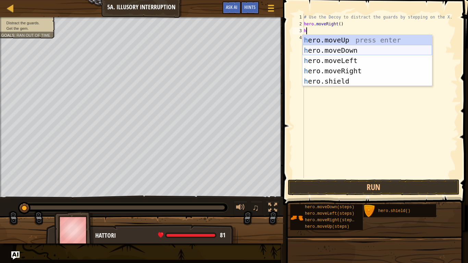
click at [347, 50] on div "h ero.moveUp press enter h ero.moveDown press enter h ero.moveLeft press enter …" at bounding box center [368, 71] width 130 height 72
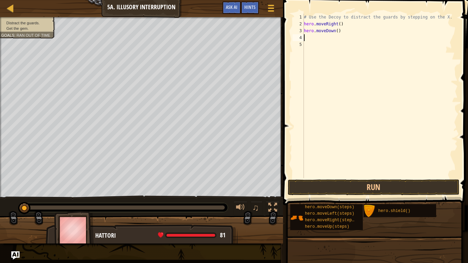
type textarea "h"
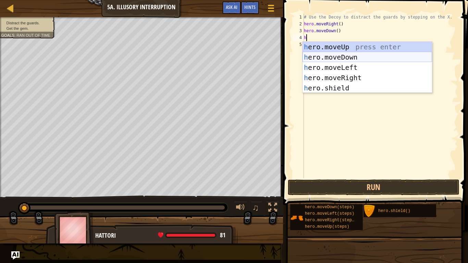
click at [347, 56] on div "h ero.moveUp press enter h ero.moveDown press enter h ero.moveLeft press enter …" at bounding box center [368, 78] width 130 height 72
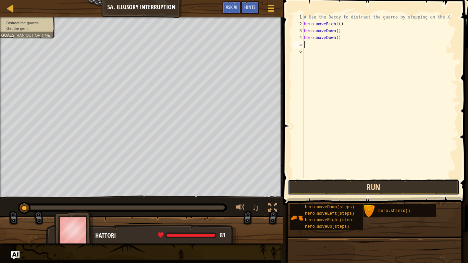
click at [376, 189] on button "Run" at bounding box center [374, 188] width 172 height 16
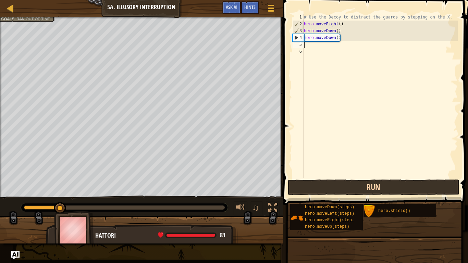
type textarea "h"
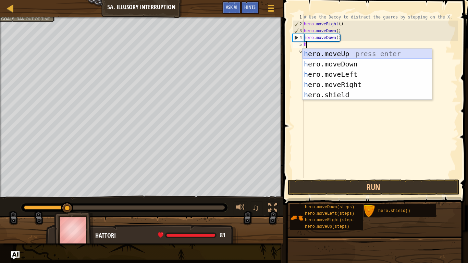
click at [333, 50] on div "h ero.moveUp press enter h ero.moveDown press enter h ero.moveLeft press enter …" at bounding box center [368, 85] width 130 height 72
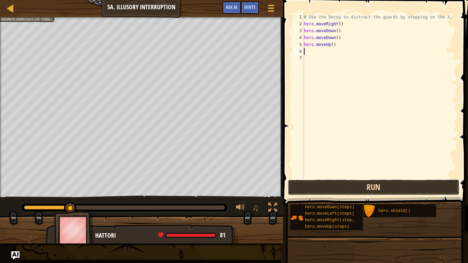
click at [331, 191] on button "Run" at bounding box center [374, 188] width 172 height 16
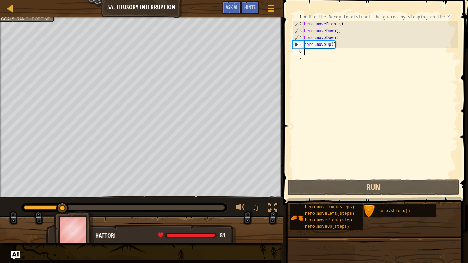
type textarea "h"
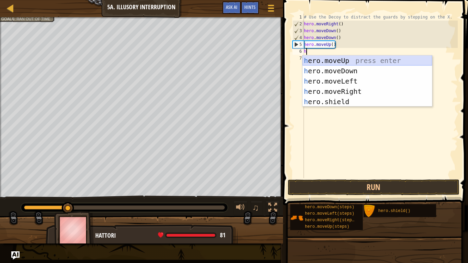
click at [305, 63] on div "h ero.moveUp press enter h ero.moveDown press enter h ero.moveLeft press enter …" at bounding box center [368, 92] width 130 height 72
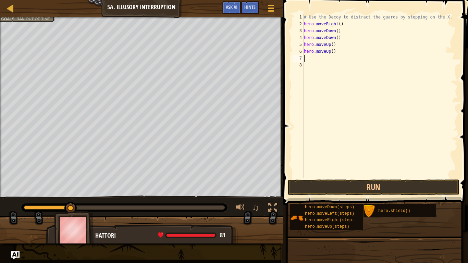
type textarea "h"
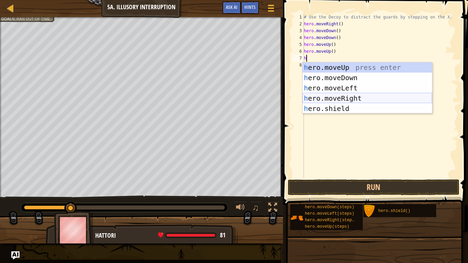
click at [339, 96] on div "h ero.moveUp press enter h ero.moveDown press enter h ero.moveLeft press enter …" at bounding box center [368, 98] width 130 height 72
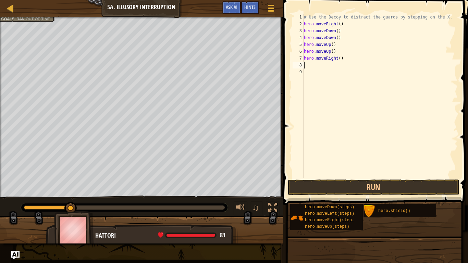
type textarea "h"
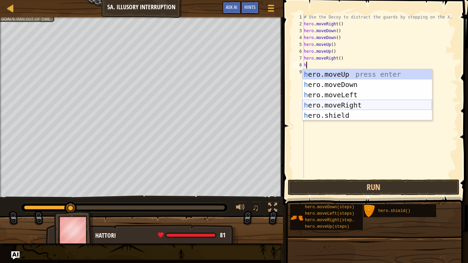
click at [345, 103] on div "h ero.moveUp press enter h ero.moveDown press enter h ero.moveLeft press enter …" at bounding box center [368, 105] width 130 height 72
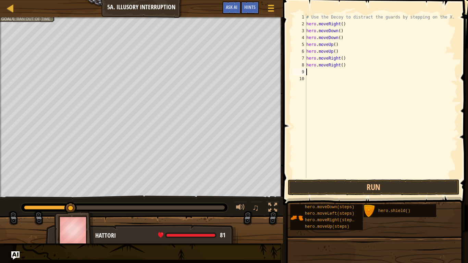
type textarea "h"
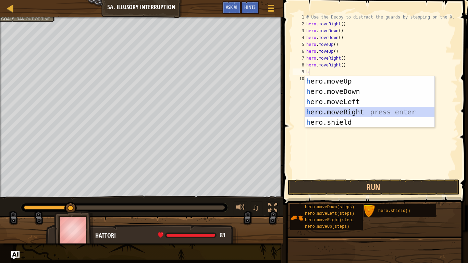
click at [345, 110] on div "h ero.moveUp press enter h ero.moveDown press enter h ero.moveLeft press enter …" at bounding box center [370, 112] width 130 height 72
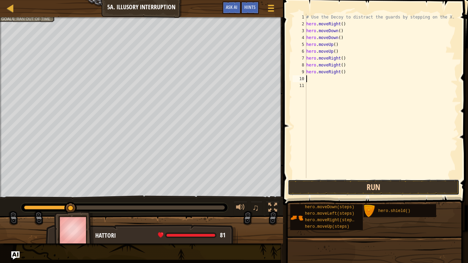
click at [395, 181] on button "Run" at bounding box center [374, 188] width 172 height 16
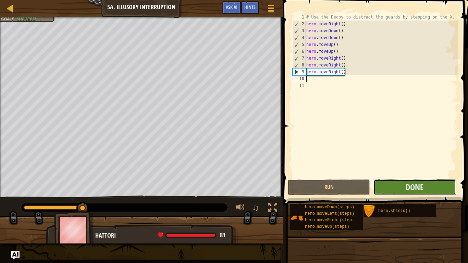
click at [400, 187] on button "Done" at bounding box center [415, 188] width 82 height 16
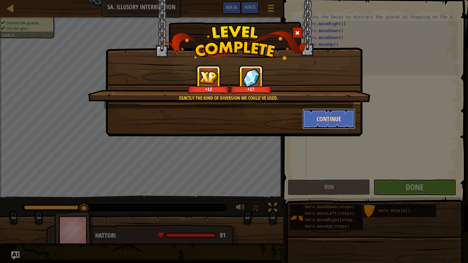
click at [307, 118] on button "Continue" at bounding box center [329, 119] width 53 height 21
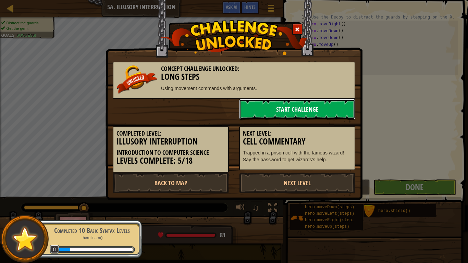
click at [306, 117] on link "Start Challenge" at bounding box center [297, 109] width 116 height 21
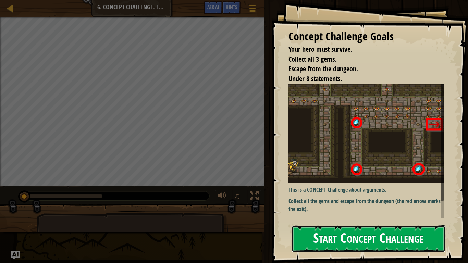
click at [402, 234] on button "Start Concept Challenge" at bounding box center [369, 238] width 154 height 27
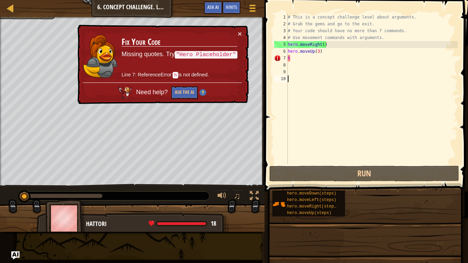
click at [5, 7] on div "Map Introduction to Computer Science 6. Concept Challenge. Long Steps Game Menu…" at bounding box center [132, 8] width 265 height 17
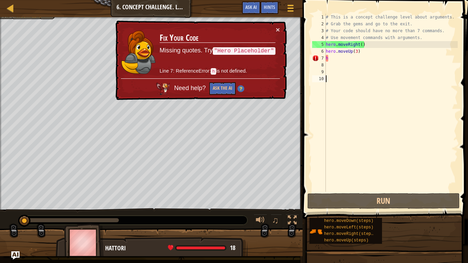
click at [5, 7] on div "Map Introduction to Computer Science 6. Concept Challenge. Long Steps Game Menu…" at bounding box center [151, 8] width 303 height 17
click at [5, 2] on div "Map Introduction to Computer Science 6. Concept Challenge. Long Steps Game Menu…" at bounding box center [151, 8] width 303 height 17
click at [11, 12] on div at bounding box center [10, 8] width 9 height 9
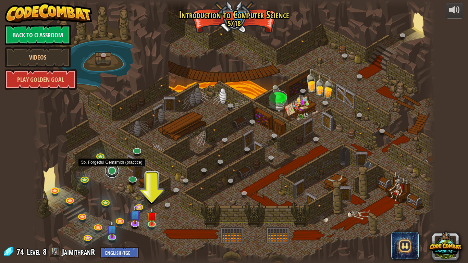
click at [109, 172] on link at bounding box center [112, 171] width 14 height 14
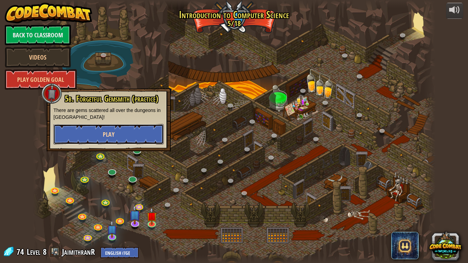
click at [146, 137] on button "Play" at bounding box center [108, 134] width 110 height 21
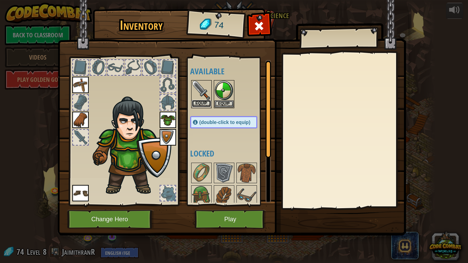
click at [198, 105] on button "Equip" at bounding box center [201, 103] width 19 height 7
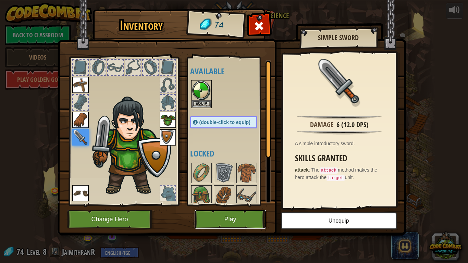
click at [254, 213] on button "Play" at bounding box center [231, 219] width 72 height 19
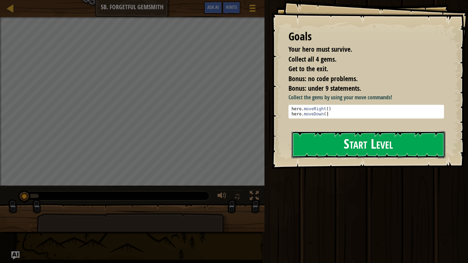
click at [365, 144] on button "Start Level" at bounding box center [369, 144] width 154 height 27
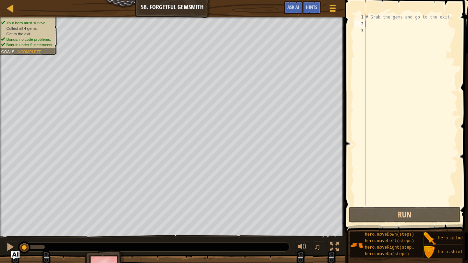
click at [369, 24] on div "# Grab the gems and go to the exit." at bounding box center [411, 117] width 94 height 206
type textarea "h"
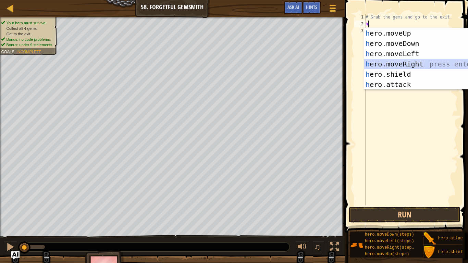
click at [418, 64] on div "h ero.moveUp press enter h ero.moveDown press enter h ero.moveLeft press enter …" at bounding box center [429, 69] width 130 height 82
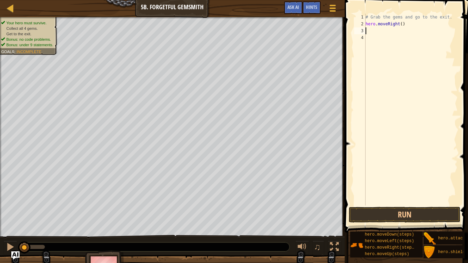
type textarea "h"
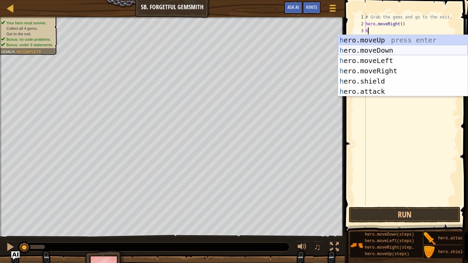
click at [394, 51] on div "h ero.moveUp press enter h ero.moveDown press enter h ero.moveLeft press enter …" at bounding box center [403, 76] width 130 height 82
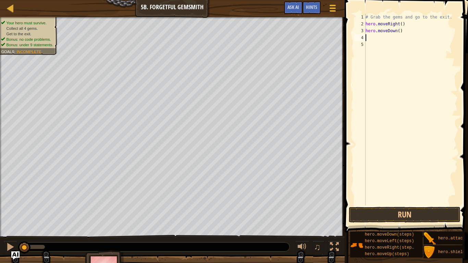
type textarea "h"
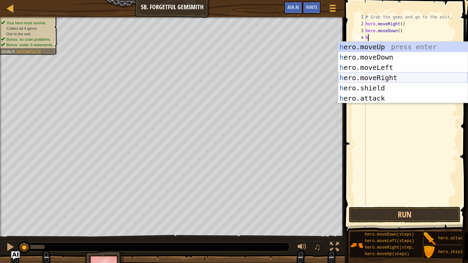
click at [389, 74] on div "h ero.moveUp press enter h ero.moveDown press enter h ero.moveLeft press enter …" at bounding box center [403, 83] width 130 height 82
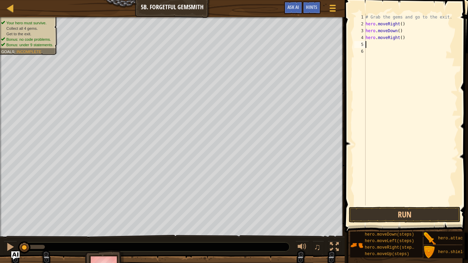
type textarea "h"
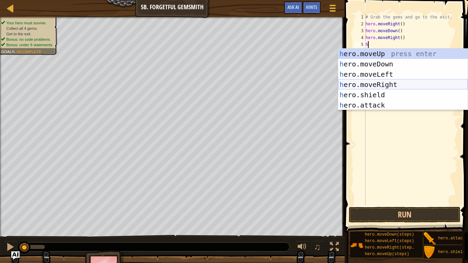
click at [389, 84] on div "h ero.moveUp press enter h ero.moveDown press enter h ero.moveLeft press enter …" at bounding box center [403, 90] width 130 height 82
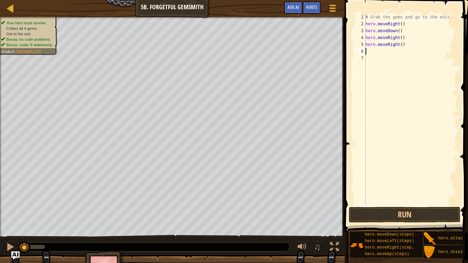
type textarea "h"
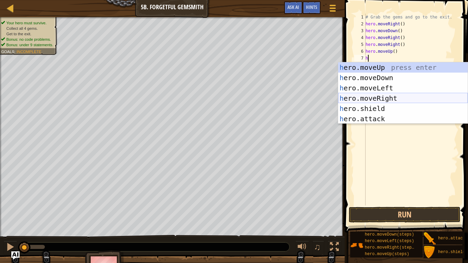
click at [379, 97] on div "h ero.moveUp press enter h ero.moveDown press enter h ero.moveLeft press enter …" at bounding box center [403, 103] width 130 height 82
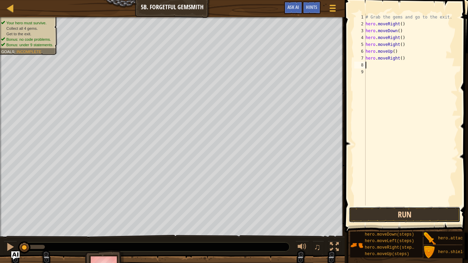
click at [412, 212] on button "Run" at bounding box center [405, 215] width 112 height 16
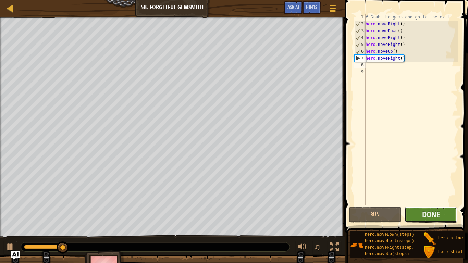
click at [413, 211] on button "Done" at bounding box center [431, 215] width 52 height 16
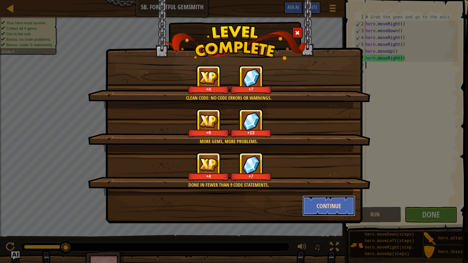
click at [315, 209] on button "Continue" at bounding box center [329, 206] width 53 height 21
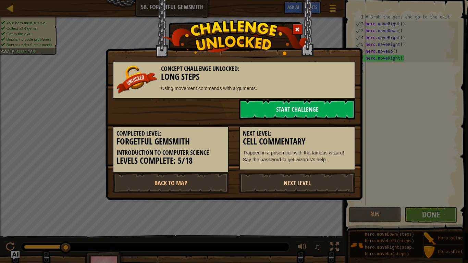
click at [319, 192] on link "Next Level" at bounding box center [297, 183] width 116 height 21
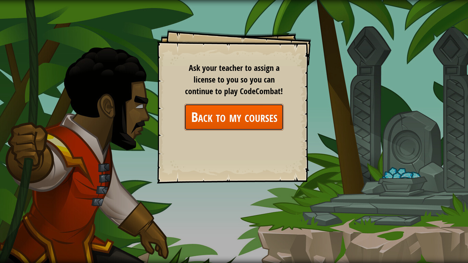
click at [233, 108] on link "Back to my courses" at bounding box center [233, 117] width 99 height 26
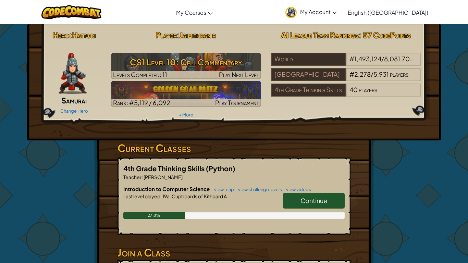
click at [330, 198] on link "Continue" at bounding box center [314, 201] width 62 height 16
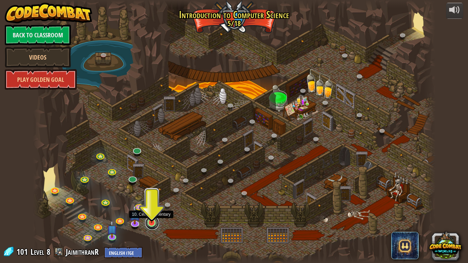
click at [154, 224] on link at bounding box center [152, 223] width 14 height 14
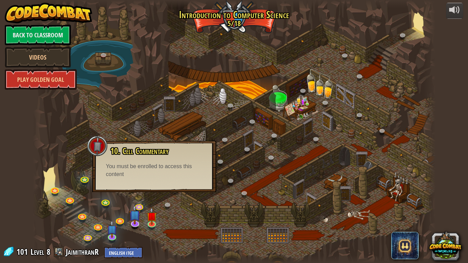
click at [172, 225] on div at bounding box center [234, 131] width 403 height 263
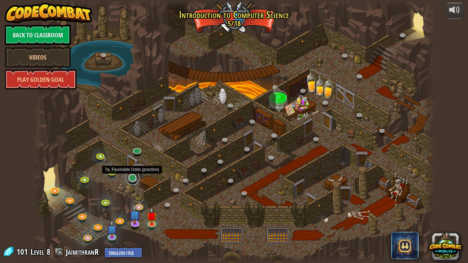
click at [134, 180] on link at bounding box center [133, 178] width 14 height 14
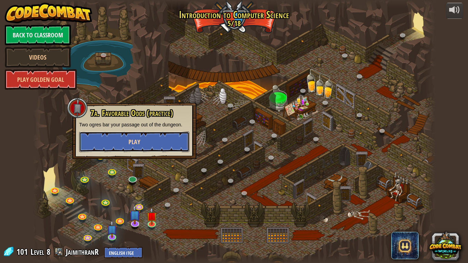
click at [135, 147] on button "Play" at bounding box center [134, 142] width 110 height 21
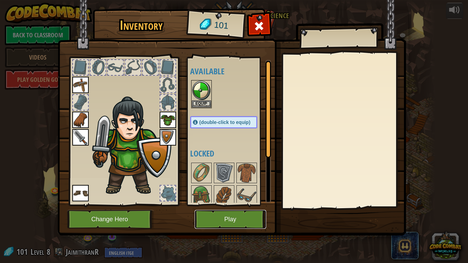
click at [233, 213] on button "Play" at bounding box center [231, 219] width 72 height 19
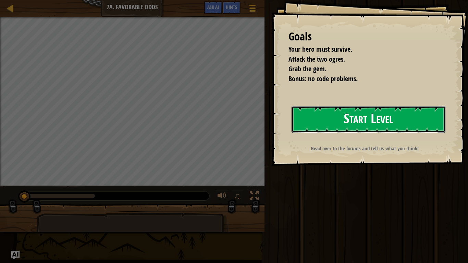
click at [375, 113] on button "Start Level" at bounding box center [369, 119] width 154 height 27
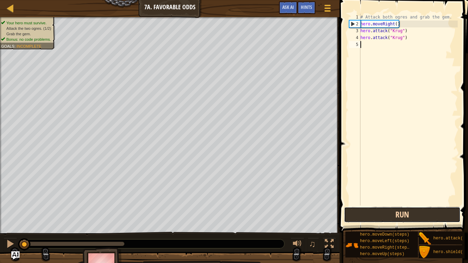
click at [386, 219] on button "Run" at bounding box center [402, 215] width 117 height 16
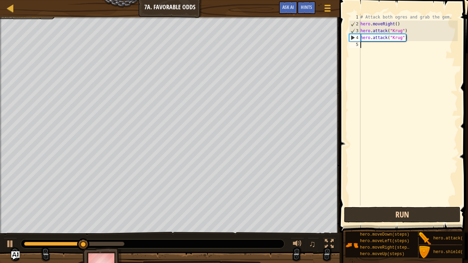
type textarea "h"
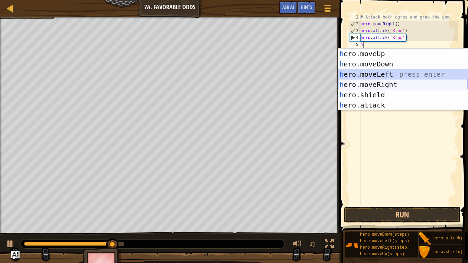
drag, startPoint x: 369, startPoint y: 79, endPoint x: 369, endPoint y: 85, distance: 5.8
click at [369, 85] on div "h ero.moveUp press enter h ero.moveDown press enter h ero.moveLeft press enter …" at bounding box center [403, 90] width 130 height 82
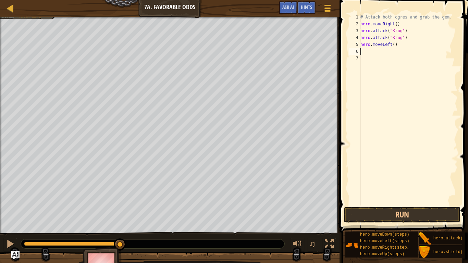
click at [399, 46] on div "# Attack both ogres and grab the gem. hero . moveRight ( ) hero . attack ( "[PE…" at bounding box center [408, 117] width 99 height 206
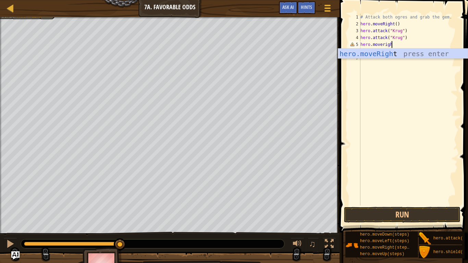
type textarea "hero.moveright"
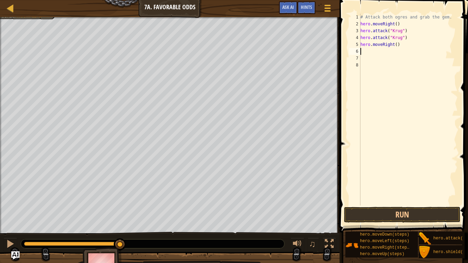
type textarea "h"
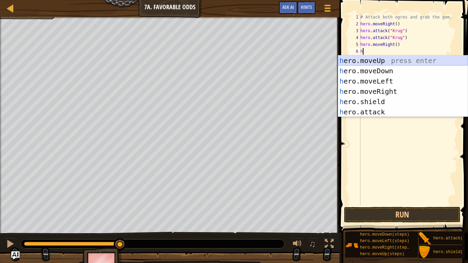
click at [396, 60] on div "h ero.moveUp press enter h ero.moveDown press enter h ero.moveLeft press enter …" at bounding box center [403, 97] width 130 height 82
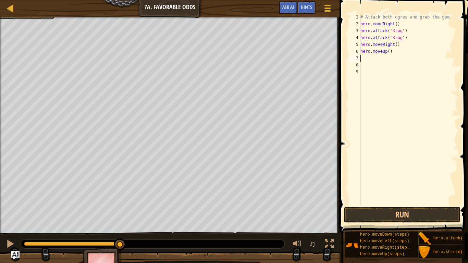
type textarea "h"
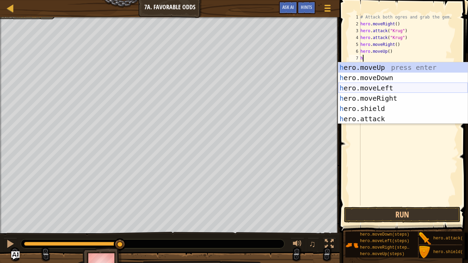
click at [391, 86] on div "h ero.moveUp press enter h ero.moveDown press enter h ero.moveLeft press enter …" at bounding box center [403, 103] width 130 height 82
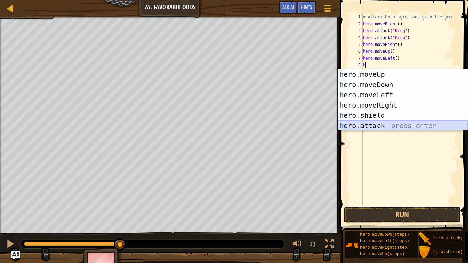
click at [391, 125] on div "h ero.moveUp press enter h ero.moveDown press enter h ero.moveLeft press enter …" at bounding box center [403, 110] width 130 height 82
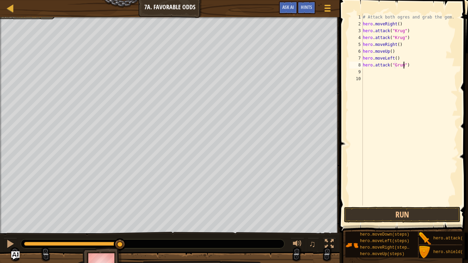
scroll to position [3, 6]
type textarea "hero.attack("Grump")"
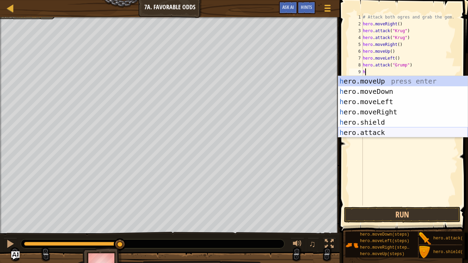
click at [401, 132] on div "h ero.moveUp press enter h ero.moveDown press enter h ero.moveLeft press enter …" at bounding box center [403, 117] width 130 height 82
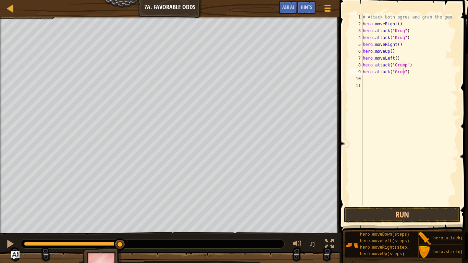
type textarea "hero.attack("Grump")"
click at [446, 209] on button "Run" at bounding box center [402, 215] width 117 height 16
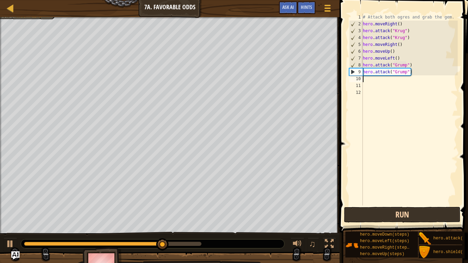
type textarea "h"
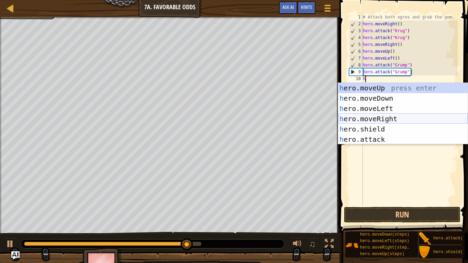
click at [391, 120] on div "h ero.moveUp press enter h ero.moveDown press enter h ero.moveLeft press enter …" at bounding box center [403, 124] width 130 height 82
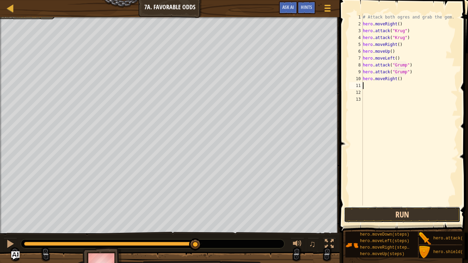
click at [388, 217] on button "Run" at bounding box center [402, 215] width 117 height 16
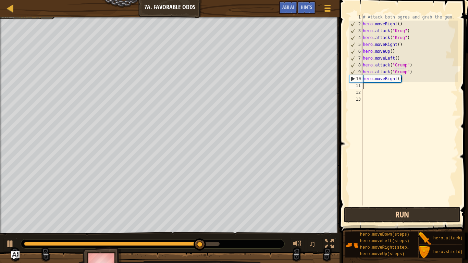
type textarea "h"
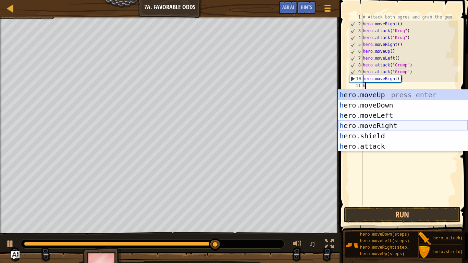
click at [380, 128] on div "h ero.moveUp press enter h ero.moveDown press enter h ero.moveLeft press enter …" at bounding box center [403, 131] width 130 height 82
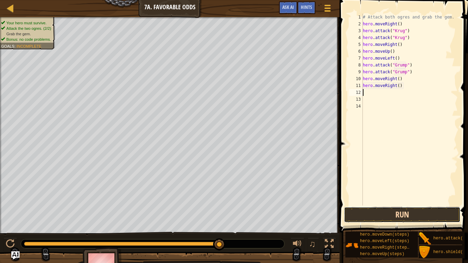
click at [408, 217] on button "Run" at bounding box center [402, 215] width 117 height 16
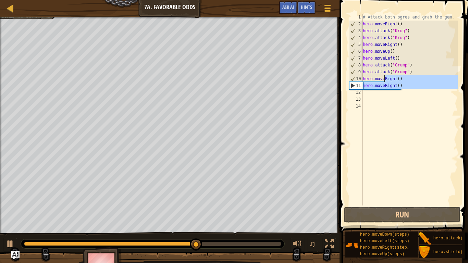
drag, startPoint x: 406, startPoint y: 92, endPoint x: 384, endPoint y: 81, distance: 24.1
click at [384, 81] on div "# Attack both ogres and grab the gem. hero . moveRight ( ) hero . attack ( "[PE…" at bounding box center [410, 117] width 96 height 206
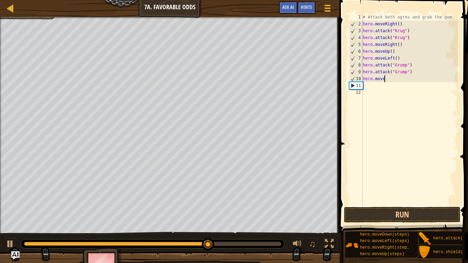
type textarea "hero.movel"
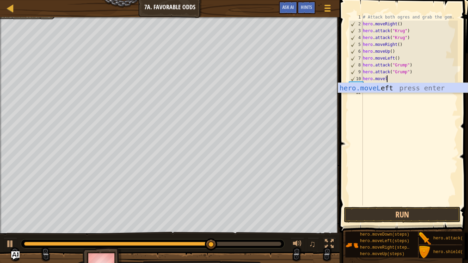
scroll to position [3, 3]
click at [392, 88] on div "hero.moveL eft press enter" at bounding box center [403, 98] width 130 height 31
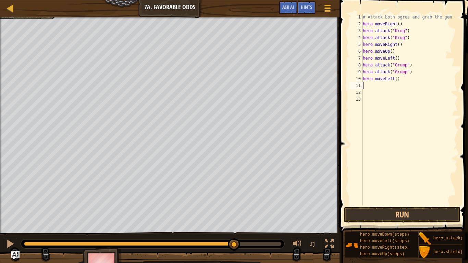
type textarea "h"
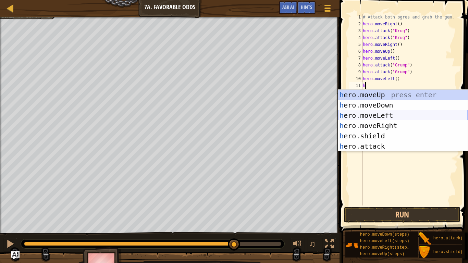
click at [376, 114] on div "h ero.moveUp press enter h ero.moveDown press enter h ero.moveLeft press enter …" at bounding box center [403, 131] width 130 height 82
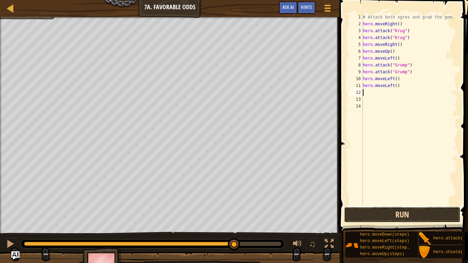
click at [390, 212] on button "Run" at bounding box center [402, 215] width 117 height 16
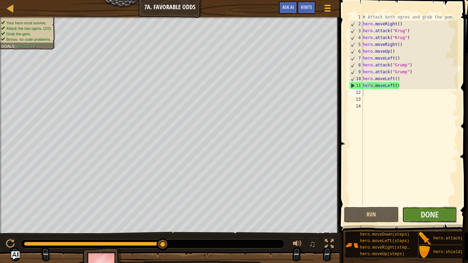
click at [442, 216] on button "Done" at bounding box center [429, 215] width 55 height 16
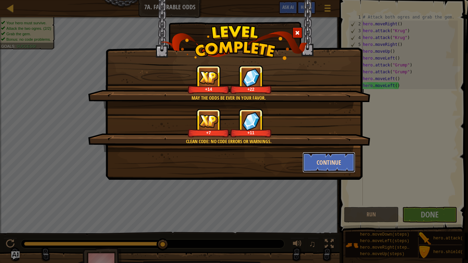
click at [332, 156] on button "Continue" at bounding box center [329, 162] width 53 height 21
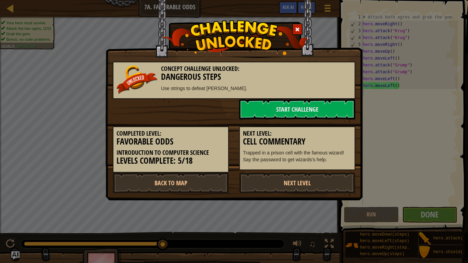
click at [331, 181] on link "Next Level" at bounding box center [297, 183] width 116 height 21
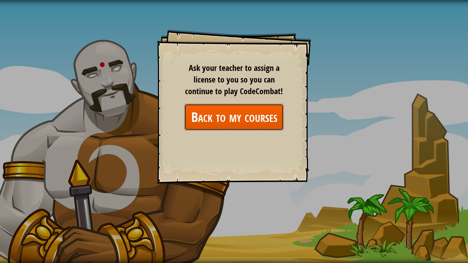
click at [257, 120] on link "Back to my courses" at bounding box center [233, 117] width 99 height 26
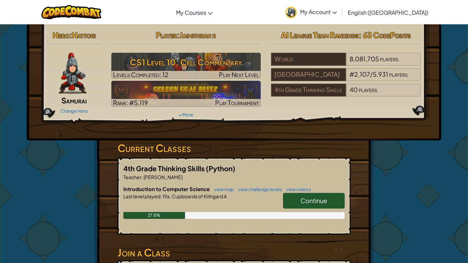
scroll to position [22, 0]
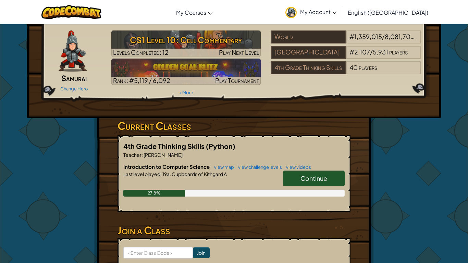
click at [323, 176] on span "Continue" at bounding box center [314, 178] width 27 height 8
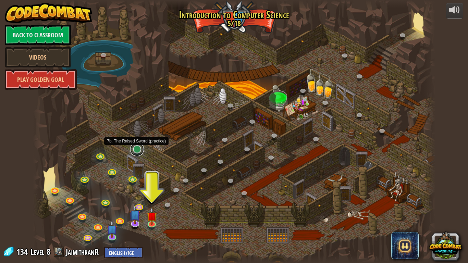
click at [135, 152] on link at bounding box center [137, 150] width 14 height 14
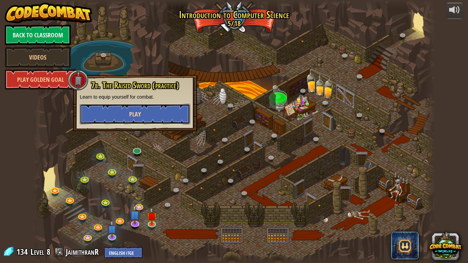
click at [139, 107] on button "Play" at bounding box center [135, 114] width 110 height 21
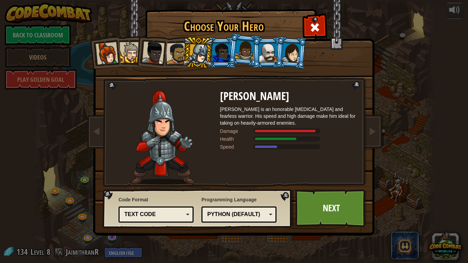
click at [142, 43] on li at bounding box center [151, 52] width 34 height 34
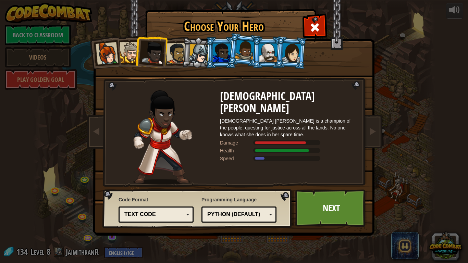
click at [124, 54] on div at bounding box center [130, 52] width 21 height 21
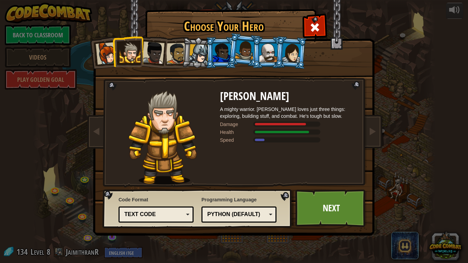
click at [99, 60] on div at bounding box center [107, 53] width 23 height 23
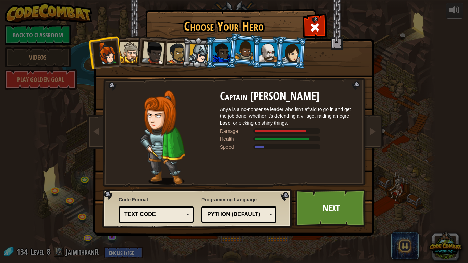
click at [162, 49] on div at bounding box center [153, 52] width 23 height 23
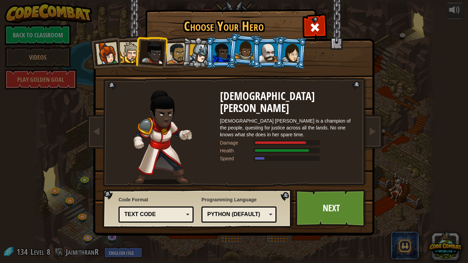
click at [227, 39] on li at bounding box center [221, 52] width 31 height 31
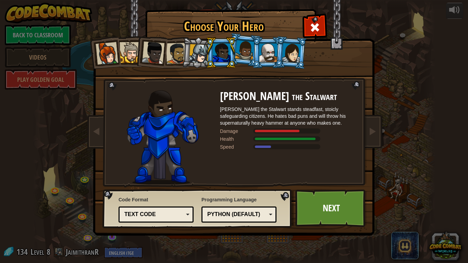
click at [193, 51] on div at bounding box center [199, 54] width 20 height 20
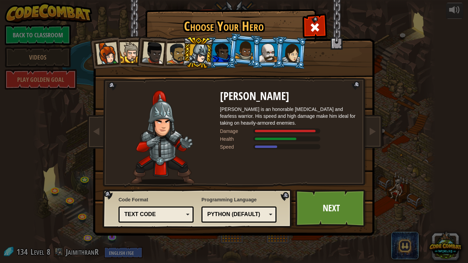
click at [225, 56] on div at bounding box center [222, 53] width 18 height 19
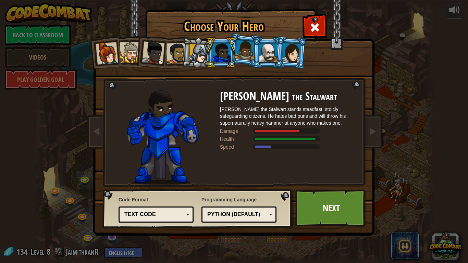
click at [247, 50] on div at bounding box center [245, 50] width 20 height 20
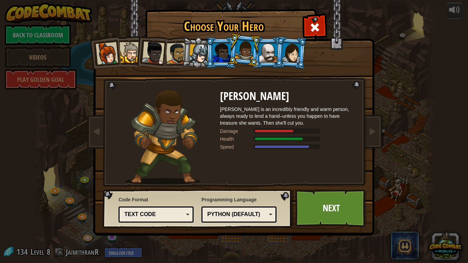
click at [273, 50] on div at bounding box center [268, 53] width 18 height 19
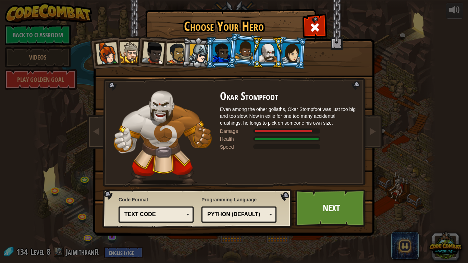
click at [237, 56] on div at bounding box center [245, 50] width 20 height 20
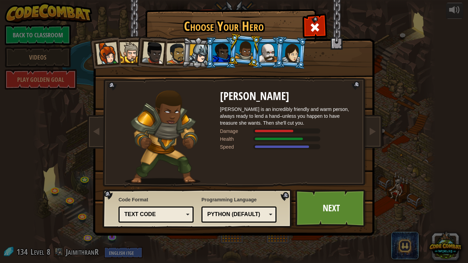
click at [265, 60] on div at bounding box center [268, 53] width 18 height 19
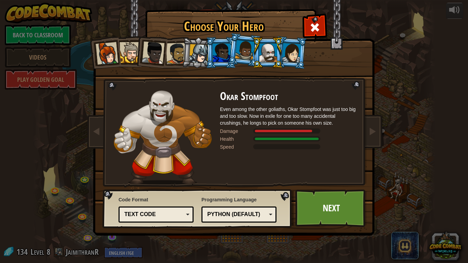
click at [287, 57] on div at bounding box center [291, 53] width 19 height 20
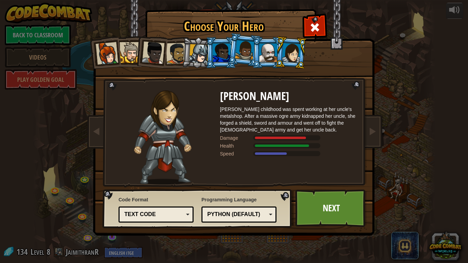
click at [264, 52] on div at bounding box center [268, 53] width 18 height 19
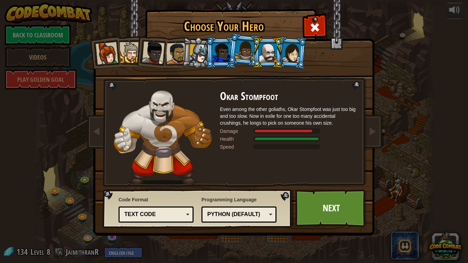
click at [247, 46] on div at bounding box center [245, 50] width 20 height 20
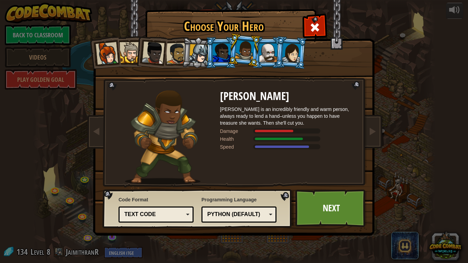
click at [190, 45] on li at bounding box center [198, 52] width 33 height 33
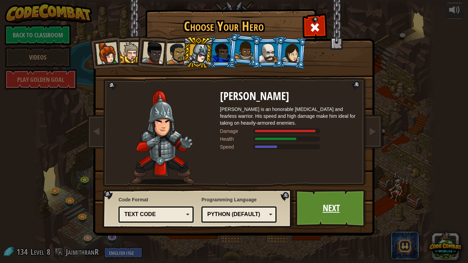
click at [315, 210] on link "Next" at bounding box center [331, 209] width 72 height 38
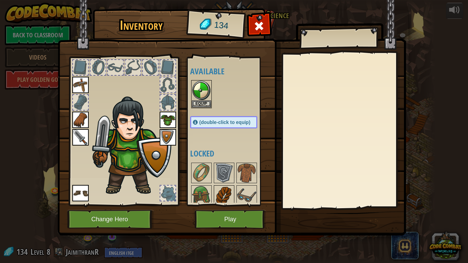
click at [225, 197] on img at bounding box center [224, 195] width 19 height 19
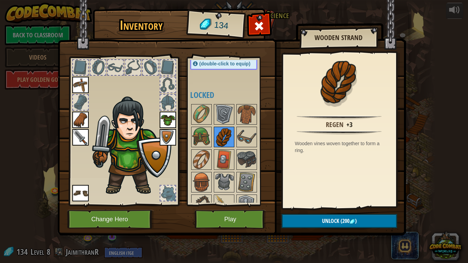
scroll to position [72, 0]
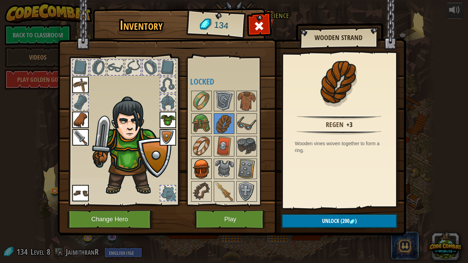
click at [211, 163] on div at bounding box center [201, 169] width 21 height 21
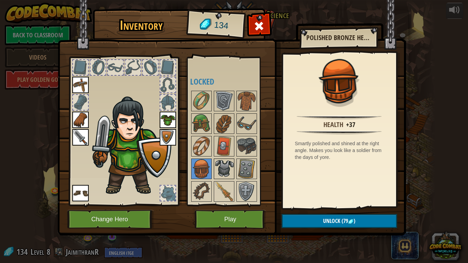
click at [224, 171] on img at bounding box center [224, 168] width 19 height 19
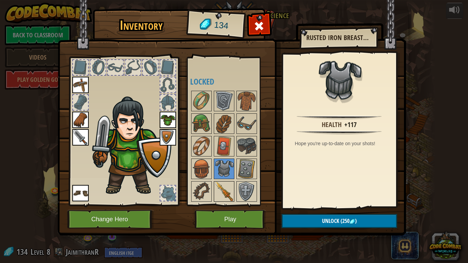
click at [216, 190] on img at bounding box center [224, 191] width 19 height 19
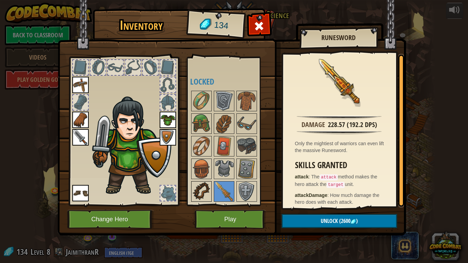
click at [197, 186] on img at bounding box center [201, 191] width 19 height 19
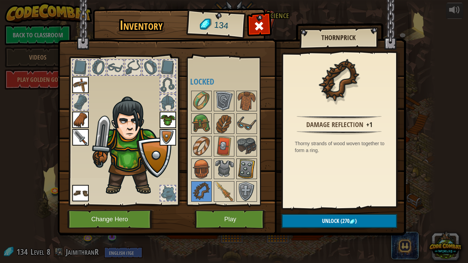
click at [245, 168] on img at bounding box center [246, 168] width 19 height 19
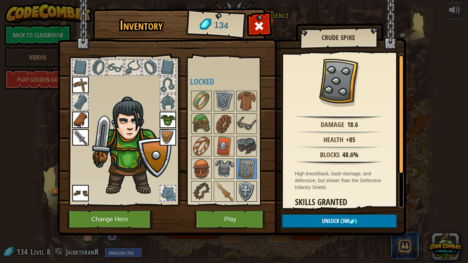
click at [241, 193] on img at bounding box center [246, 191] width 19 height 19
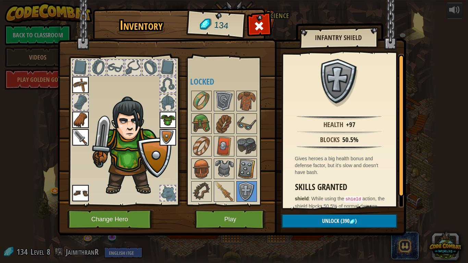
click at [248, 166] on img at bounding box center [246, 168] width 19 height 19
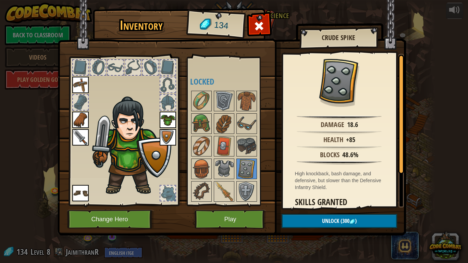
click at [242, 180] on div at bounding box center [230, 146] width 81 height 113
click at [246, 185] on img at bounding box center [246, 191] width 19 height 19
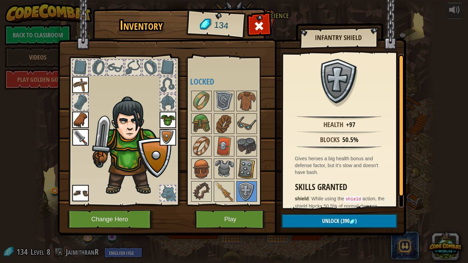
click at [246, 170] on img at bounding box center [246, 168] width 19 height 19
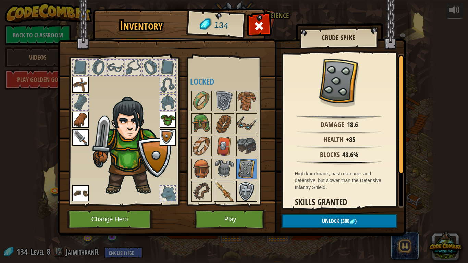
click at [248, 194] on img at bounding box center [246, 191] width 19 height 19
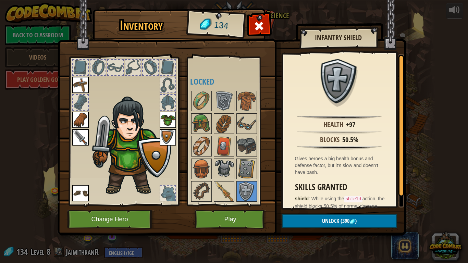
click at [225, 173] on img at bounding box center [224, 168] width 19 height 19
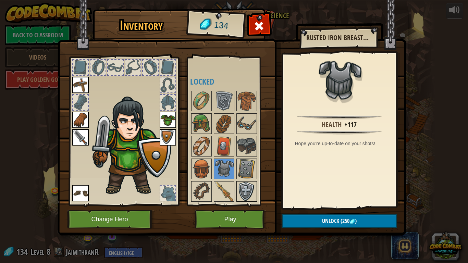
click at [252, 192] on img at bounding box center [246, 191] width 19 height 19
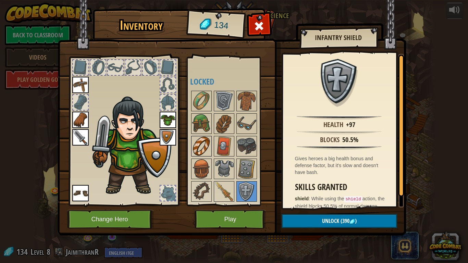
click at [210, 140] on img at bounding box center [201, 146] width 19 height 19
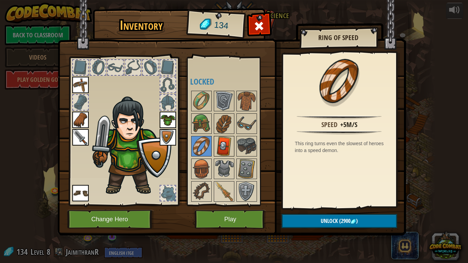
click at [220, 148] on img at bounding box center [224, 146] width 19 height 19
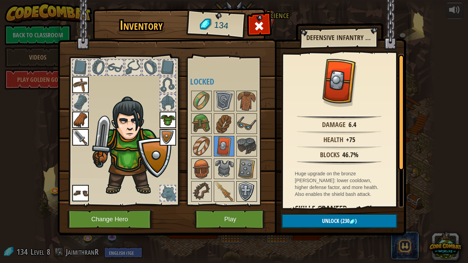
click at [249, 189] on img at bounding box center [246, 191] width 19 height 19
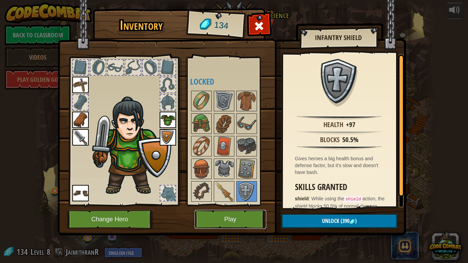
click at [247, 218] on button "Play" at bounding box center [231, 219] width 72 height 19
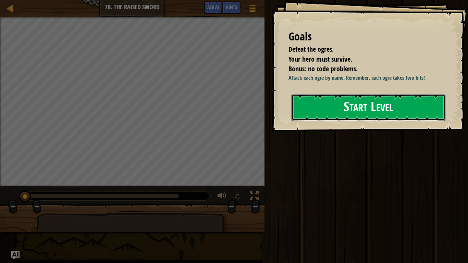
click at [357, 115] on button "Start Level" at bounding box center [369, 107] width 154 height 27
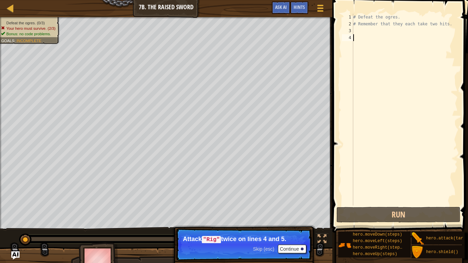
click at [396, 73] on div "# Defeat the ogres. # Remember that they each take two hits." at bounding box center [405, 117] width 106 height 206
click at [387, 33] on div "# Defeat the ogres. # Remember that they each take two hits." at bounding box center [405, 117] width 106 height 206
type textarea "h"
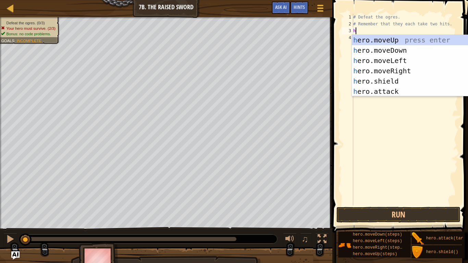
scroll to position [3, 0]
click at [391, 76] on div "h ero.moveUp press enter h ero.moveDown press enter h ero.moveLeft press enter …" at bounding box center [417, 76] width 130 height 82
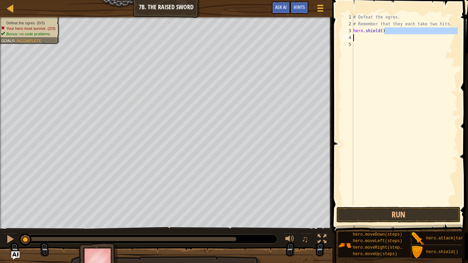
click at [294, 33] on div "Map Introduction to Computer Science 7b. The Raised Sword Game Menu Done Hints …" at bounding box center [234, 131] width 468 height 263
type textarea "hero.shield()"
type textarea "h"
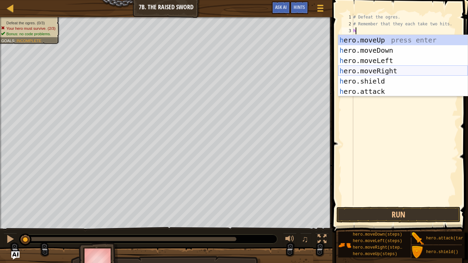
click at [361, 72] on div "h ero.moveUp press enter h ero.moveDown press enter h ero.moveLeft press enter …" at bounding box center [403, 76] width 130 height 82
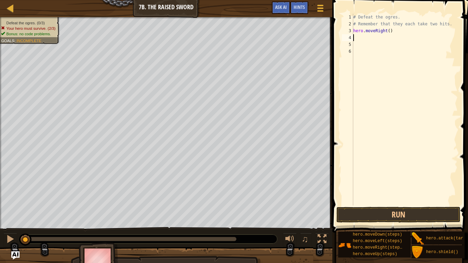
type textarea "h"
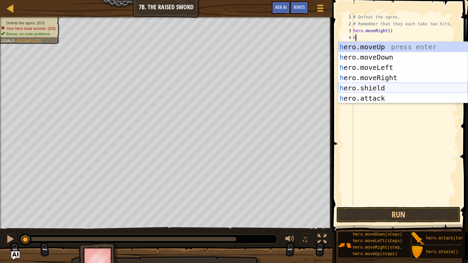
click at [374, 90] on div "h ero.moveUp press enter h ero.moveDown press enter h ero.moveLeft press enter …" at bounding box center [403, 83] width 130 height 82
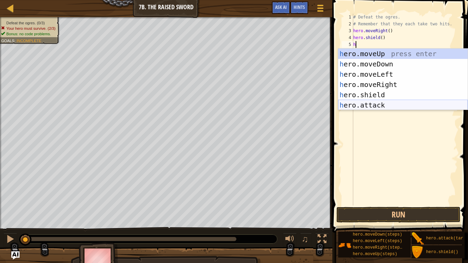
click at [376, 102] on div "h ero.moveUp press enter h ero.moveDown press enter h ero.moveLeft press enter …" at bounding box center [403, 90] width 130 height 82
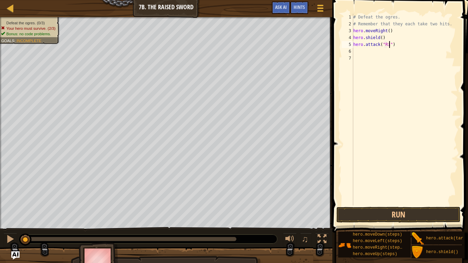
type textarea "hero.attack("Rig")"
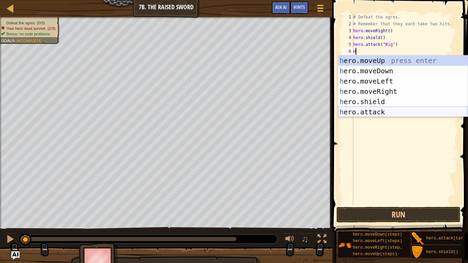
click at [379, 114] on div "h ero.moveUp press enter h ero.moveDown press enter h ero.moveLeft press enter …" at bounding box center [403, 97] width 130 height 82
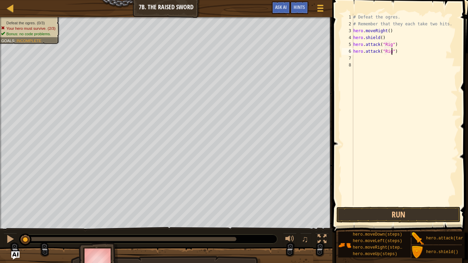
scroll to position [3, 5]
type textarea "hero.attack("Rig")"
click at [390, 211] on button "Run" at bounding box center [399, 215] width 124 height 16
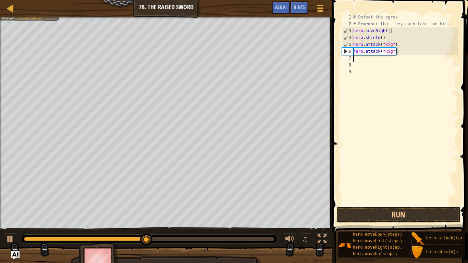
scroll to position [3, 0]
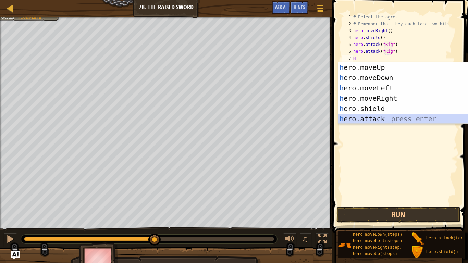
click at [387, 119] on div "h ero.moveUp press enter h ero.moveDown press enter h ero.moveLeft press enter …" at bounding box center [403, 103] width 130 height 82
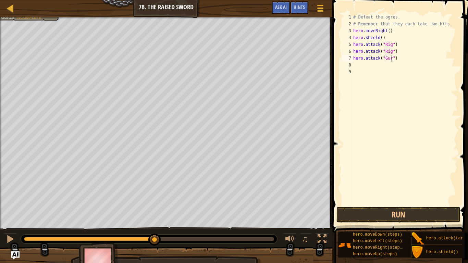
type textarea "hero.attack("Gurt")"
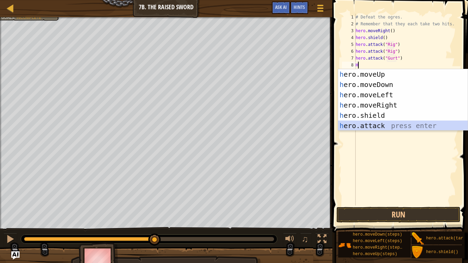
click at [378, 125] on div "h ero.moveUp press enter h ero.moveDown press enter h ero.moveLeft press enter …" at bounding box center [403, 110] width 130 height 82
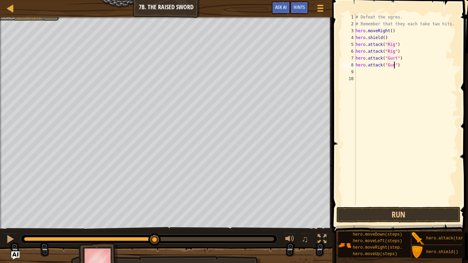
type textarea "hero.attack("Gurt")"
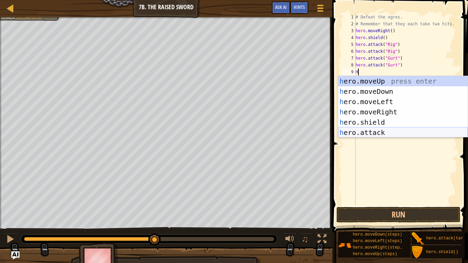
click at [376, 132] on div "h ero.moveUp press enter h ero.moveDown press enter h ero.moveLeft press enter …" at bounding box center [403, 117] width 130 height 82
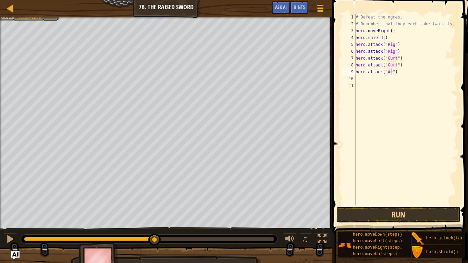
type textarea "hero.attack("Ack")"
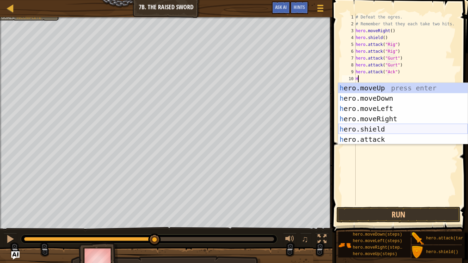
click at [382, 134] on div "h ero.moveUp press enter h ero.moveDown press enter h ero.moveLeft press enter …" at bounding box center [403, 124] width 130 height 82
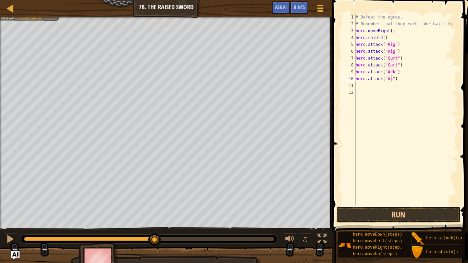
scroll to position [3, 5]
type textarea "hero.attack("Ack")"
click at [434, 221] on button "Run" at bounding box center [399, 215] width 124 height 16
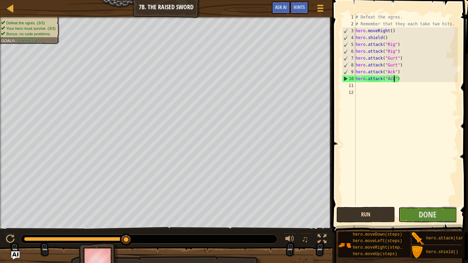
click at [434, 221] on button "Done" at bounding box center [428, 215] width 59 height 16
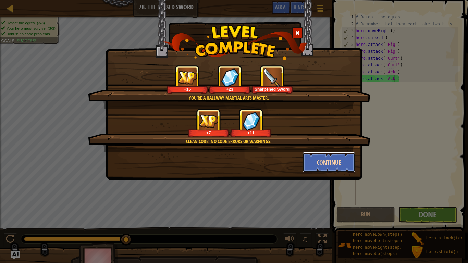
click at [318, 166] on button "Continue" at bounding box center [329, 162] width 53 height 21
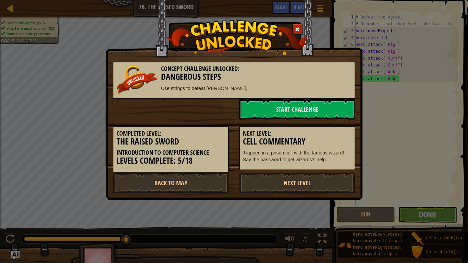
click at [263, 187] on link "Next Level" at bounding box center [297, 183] width 116 height 21
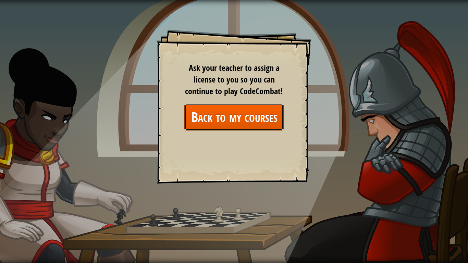
click at [268, 125] on link "Back to my courses" at bounding box center [233, 117] width 99 height 26
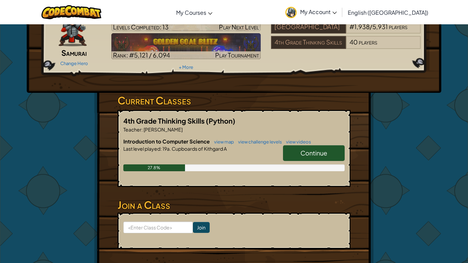
scroll to position [47, 0]
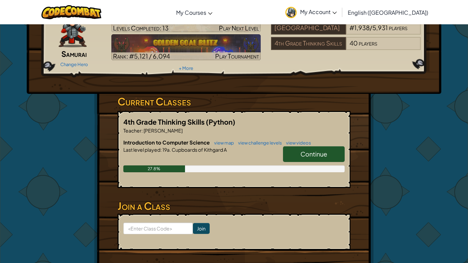
click at [312, 153] on span "Continue" at bounding box center [314, 154] width 27 height 8
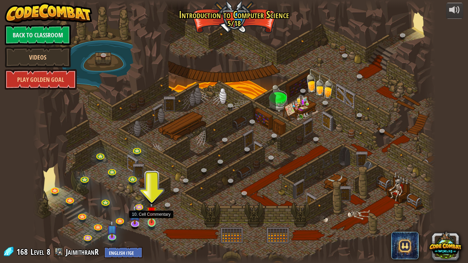
click at [150, 221] on img at bounding box center [152, 211] width 10 height 23
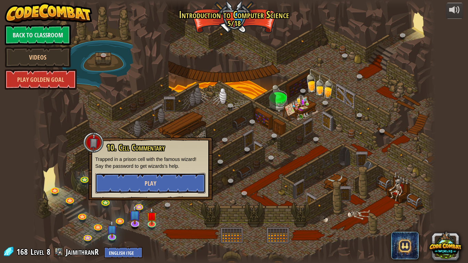
click at [122, 180] on button "Play" at bounding box center [150, 183] width 110 height 21
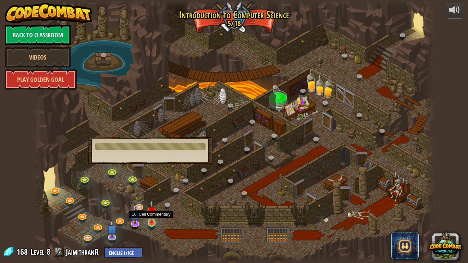
click at [155, 221] on img at bounding box center [152, 211] width 10 height 23
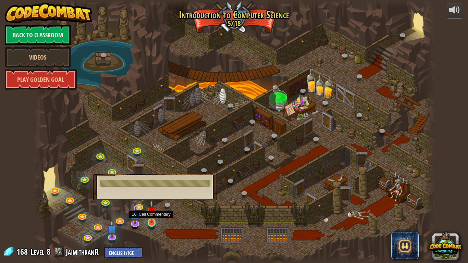
click at [156, 222] on img at bounding box center [152, 211] width 10 height 23
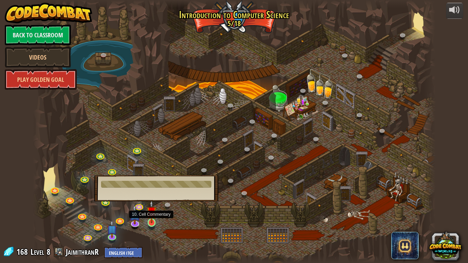
click at [156, 222] on img at bounding box center [152, 211] width 10 height 23
click at [140, 220] on img at bounding box center [134, 210] width 11 height 26
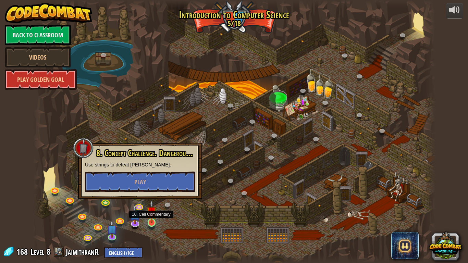
click at [153, 220] on img at bounding box center [152, 211] width 10 height 23
